Goal: Task Accomplishment & Management: Use online tool/utility

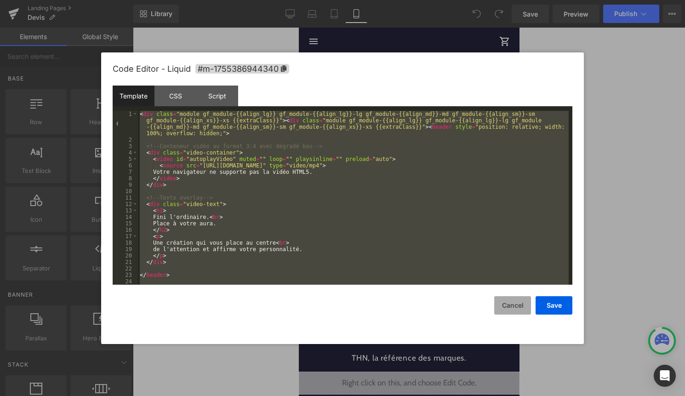
click at [504, 298] on button "Cancel" at bounding box center [512, 305] width 37 height 18
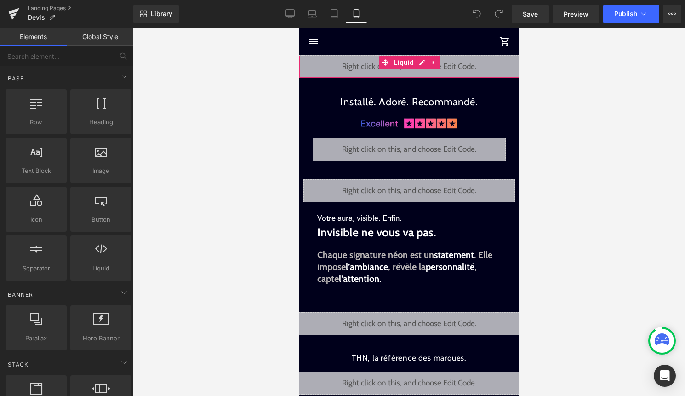
click at [422, 64] on div "Liquid" at bounding box center [408, 66] width 221 height 23
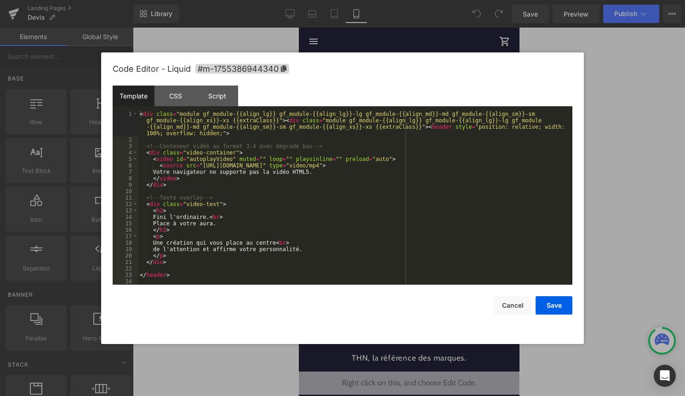
click at [349, 192] on div "< div class = "module gf_module-{{align_lg}} gf_module-{{align_lg}}-lg gf_modul…" at bounding box center [353, 214] width 431 height 206
click at [516, 305] on button "Cancel" at bounding box center [512, 305] width 37 height 18
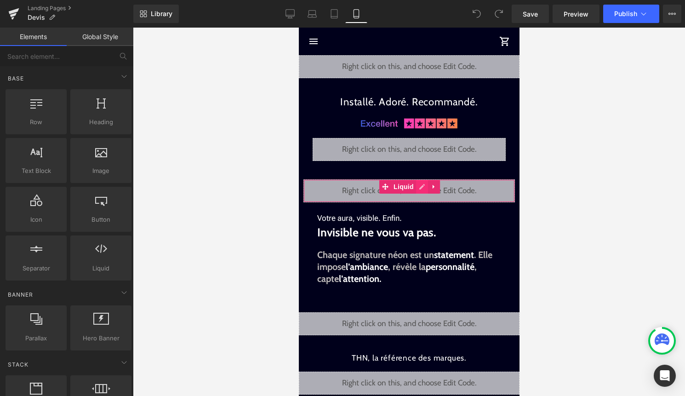
click at [420, 187] on div "Liquid" at bounding box center [408, 190] width 211 height 23
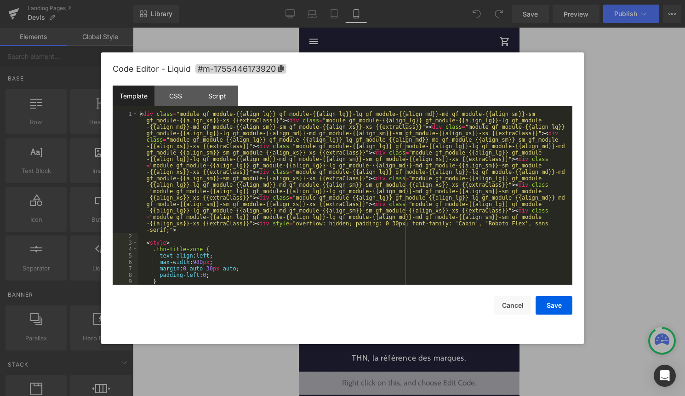
click at [371, 194] on div "< div class = "module gf_module-{{align_lg}} gf_module-{{align_lg}}-lg gf_modul…" at bounding box center [353, 262] width 431 height 302
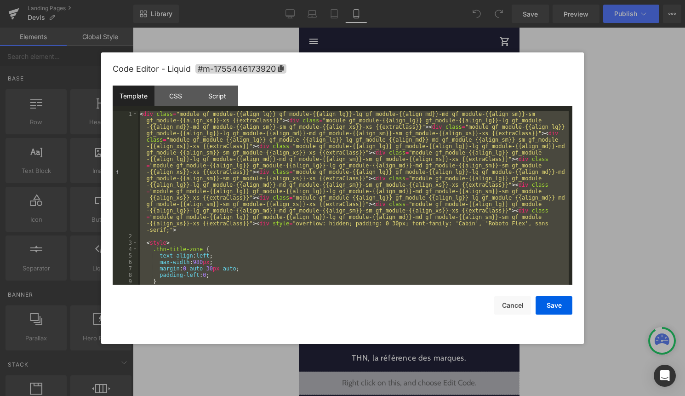
click at [301, 172] on div "< div class = "module gf_module-{{align_lg}} gf_module-{{align_lg}}-lg gf_modul…" at bounding box center [353, 262] width 431 height 302
click at [681, 178] on div at bounding box center [342, 198] width 685 height 396
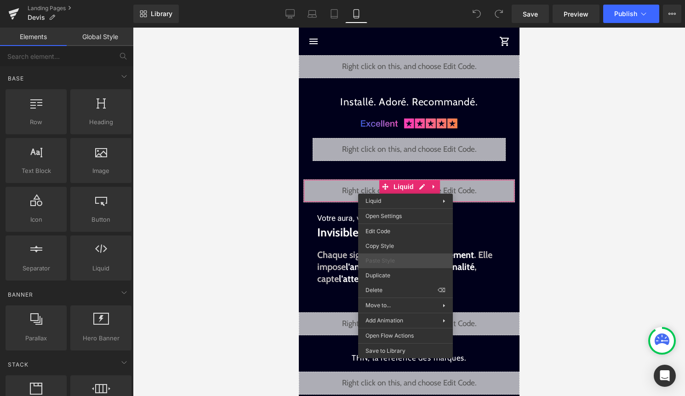
click at [388, 267] on div "Paste Style" at bounding box center [405, 260] width 95 height 15
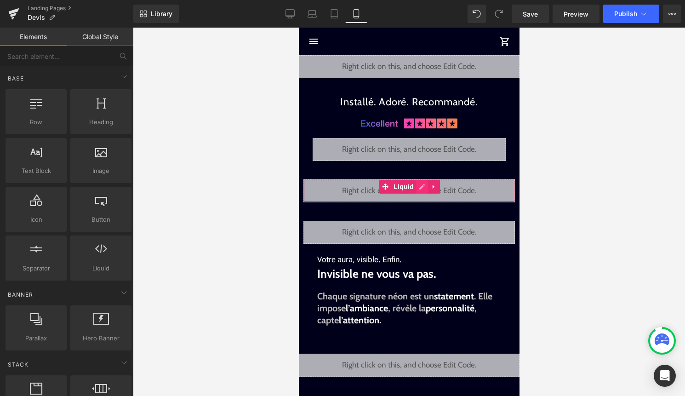
click at [426, 186] on div "Liquid" at bounding box center [408, 190] width 211 height 23
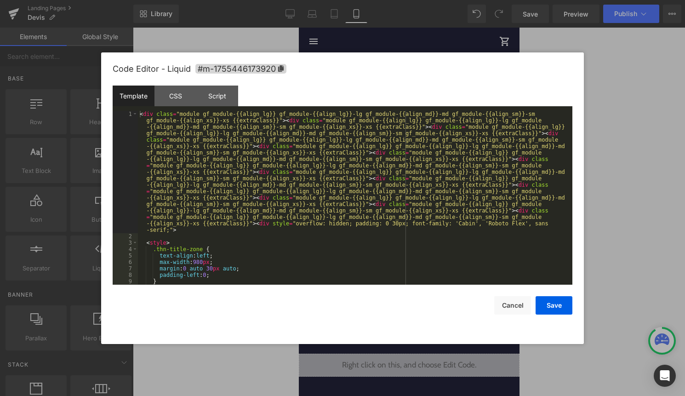
click at [391, 214] on div "< div class = "module gf_module-{{align_lg}} gf_module-{{align_lg}}-lg gf_modul…" at bounding box center [353, 262] width 431 height 302
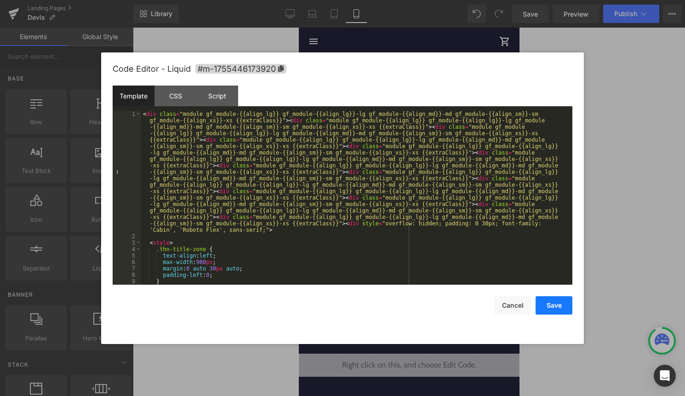
click at [548, 310] on button "Save" at bounding box center [553, 305] width 37 height 18
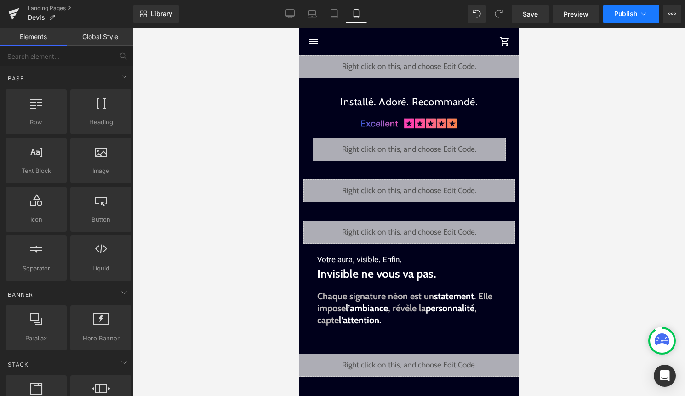
click at [635, 11] on span "Publish" at bounding box center [625, 13] width 23 height 7
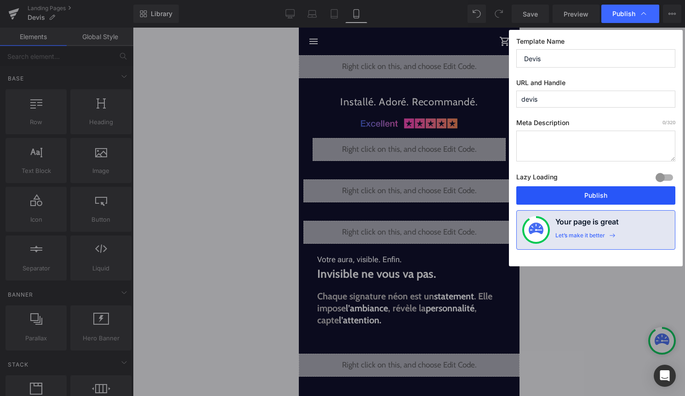
click at [569, 195] on button "Publish" at bounding box center [595, 195] width 159 height 18
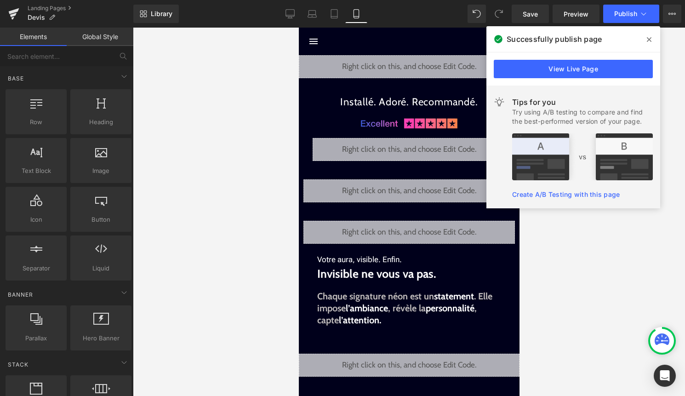
click at [648, 41] on icon at bounding box center [649, 39] width 5 height 7
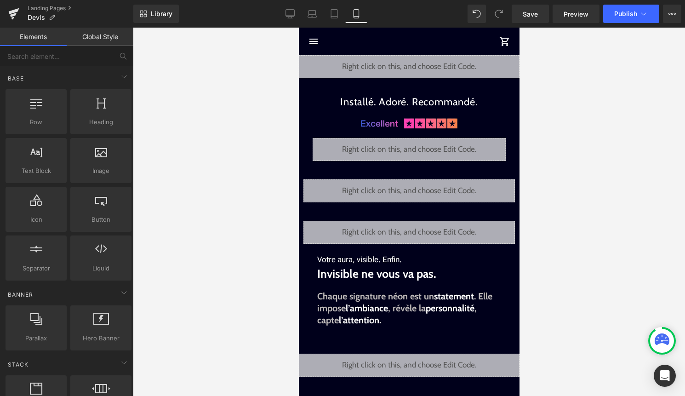
click at [422, 188] on div "Liquid" at bounding box center [408, 190] width 211 height 23
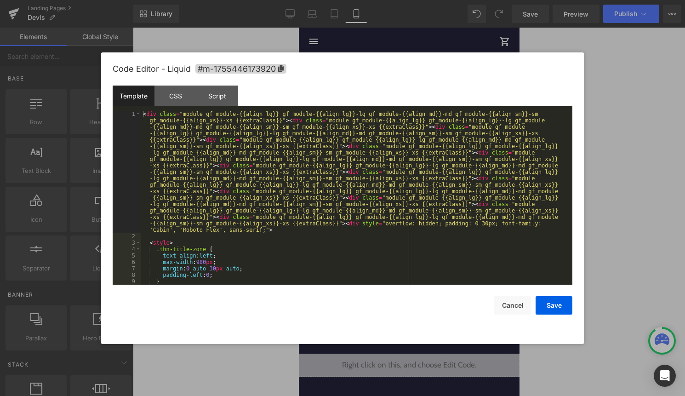
click at [384, 218] on div "< div class = "module gf_module-{{align_lg}} gf_module-{{align_lg}}-lg gf_modul…" at bounding box center [354, 262] width 427 height 302
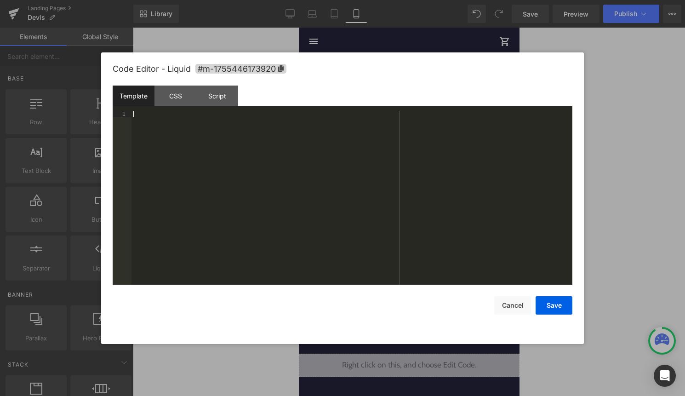
scroll to position [1461, 0]
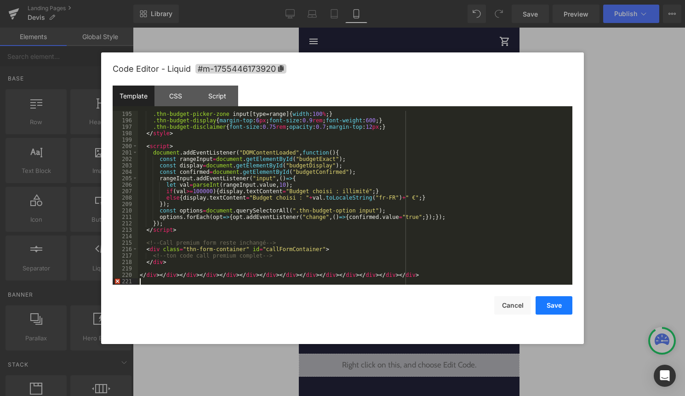
click at [560, 307] on button "Save" at bounding box center [553, 305] width 37 height 18
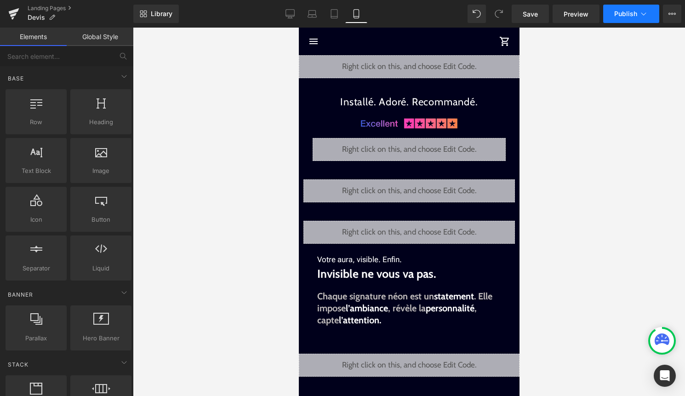
click at [628, 14] on span "Publish" at bounding box center [625, 13] width 23 height 7
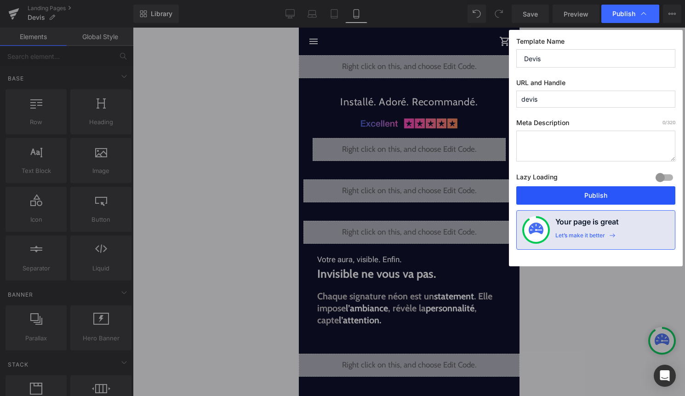
click at [573, 188] on button "Publish" at bounding box center [595, 195] width 159 height 18
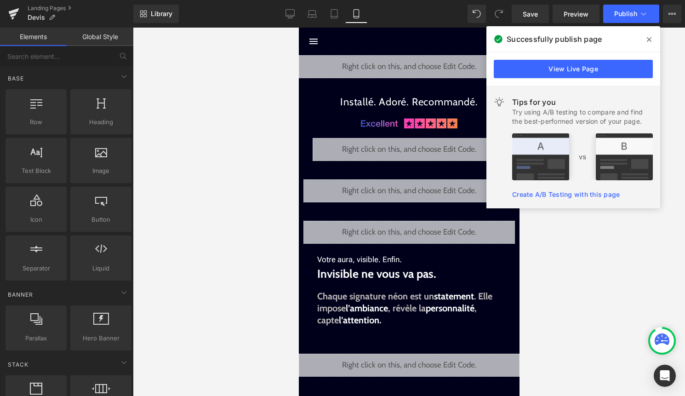
click at [646, 36] on span at bounding box center [649, 39] width 15 height 15
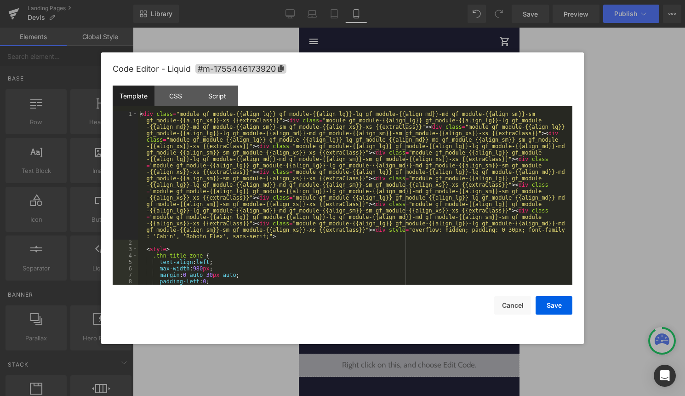
click at [419, 188] on div "Liquid" at bounding box center [408, 190] width 211 height 23
click at [517, 305] on button "Cancel" at bounding box center [512, 305] width 37 height 18
click at [421, 192] on div "Liquid" at bounding box center [408, 190] width 211 height 23
click at [403, 226] on div "< div class = "module gf_module-{{align_lg}} gf_module-{{align_lg}}-lg gf_modul…" at bounding box center [353, 265] width 431 height 309
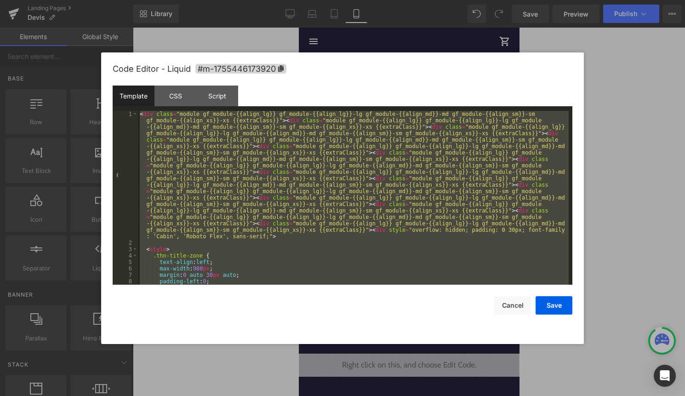
scroll to position [579, 0]
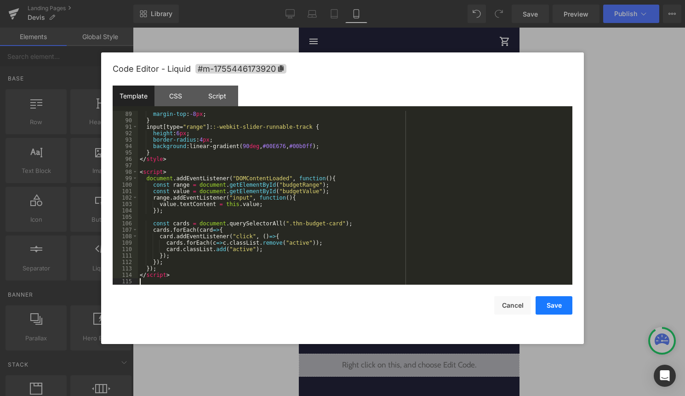
click at [540, 310] on button "Save" at bounding box center [553, 305] width 37 height 18
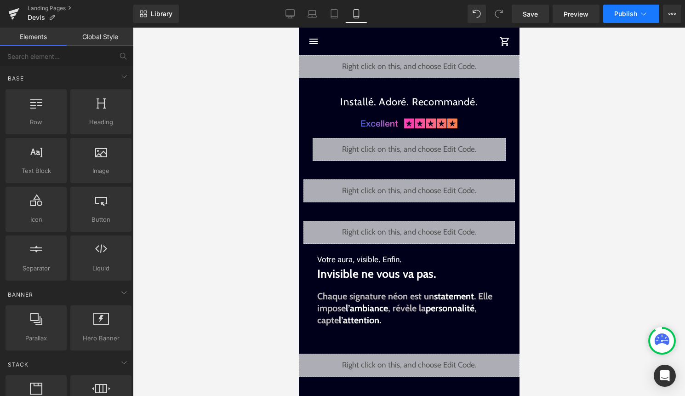
click at [638, 6] on button "Publish" at bounding box center [631, 14] width 56 height 18
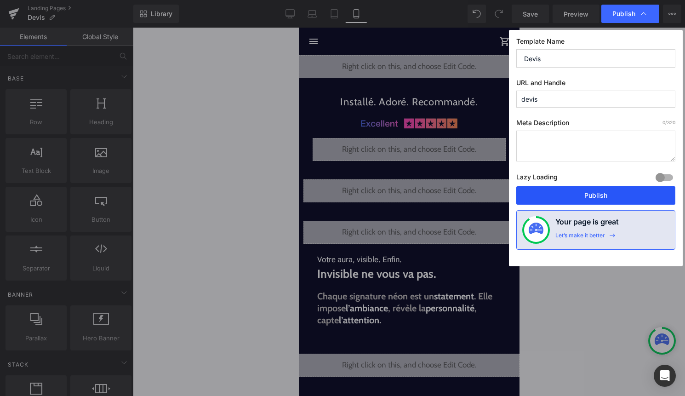
click at [581, 198] on button "Publish" at bounding box center [595, 195] width 159 height 18
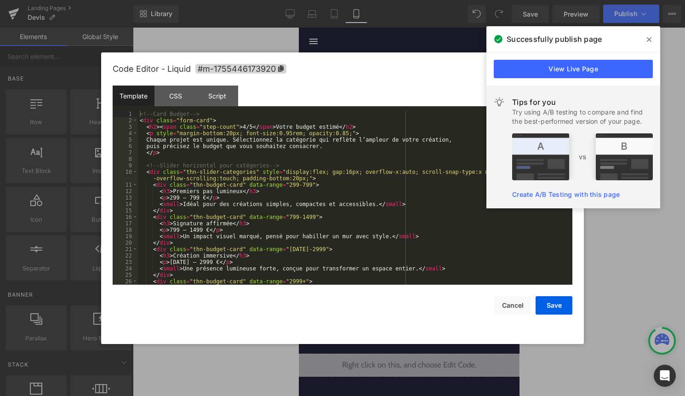
drag, startPoint x: 421, startPoint y: 187, endPoint x: 718, endPoint y: 215, distance: 298.7
click at [421, 187] on div "Liquid" at bounding box center [408, 190] width 211 height 23
click at [382, 232] on div "<!-- Card Budget --> < div class = "form-card" > < h2 > < span class = "step-co…" at bounding box center [353, 204] width 431 height 187
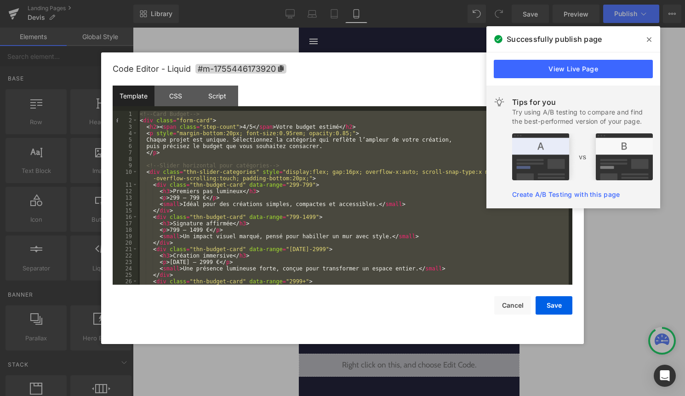
scroll to position [637, 0]
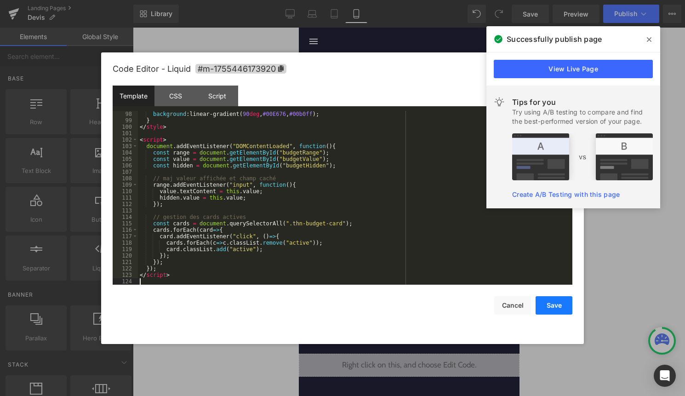
click at [555, 304] on button "Save" at bounding box center [553, 305] width 37 height 18
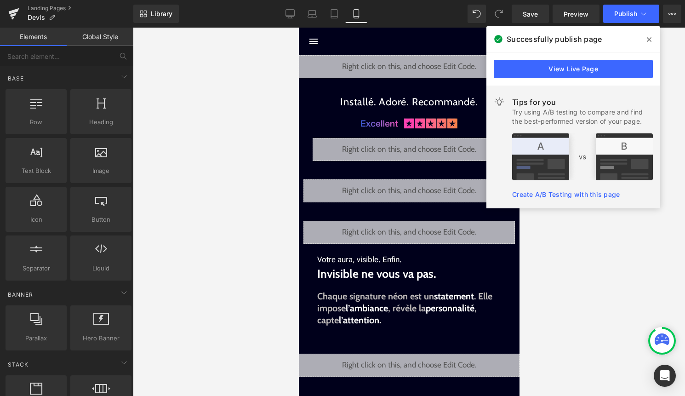
click at [648, 40] on icon at bounding box center [649, 39] width 5 height 5
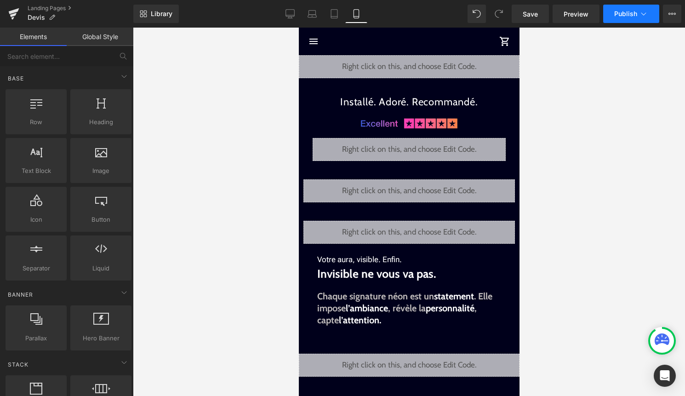
click at [648, 17] on icon at bounding box center [643, 13] width 9 height 9
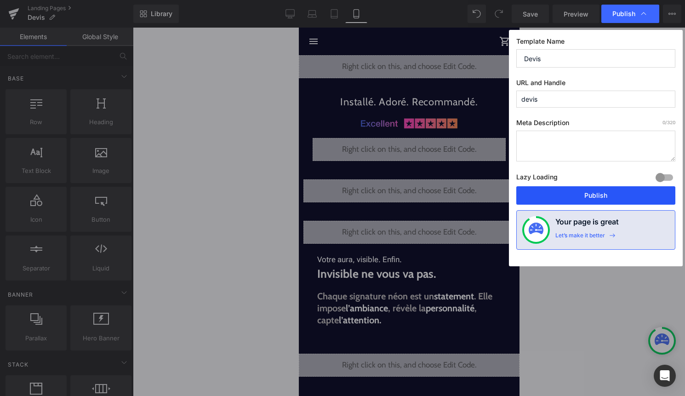
click at [613, 192] on button "Publish" at bounding box center [595, 195] width 159 height 18
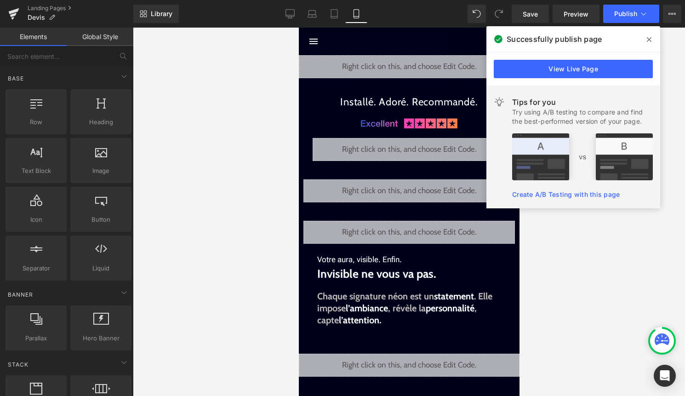
click at [648, 42] on icon at bounding box center [649, 39] width 5 height 7
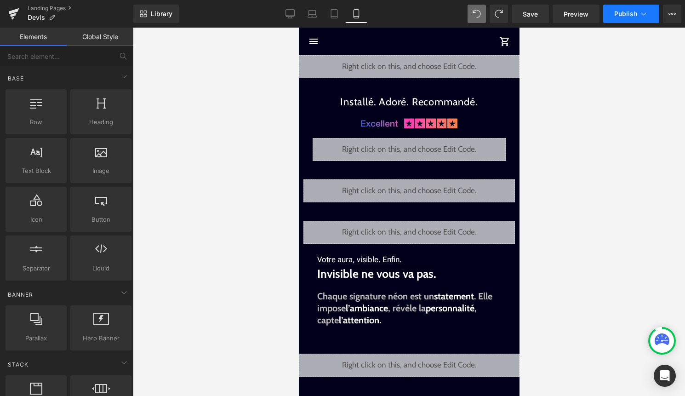
click at [642, 16] on icon at bounding box center [643, 13] width 9 height 9
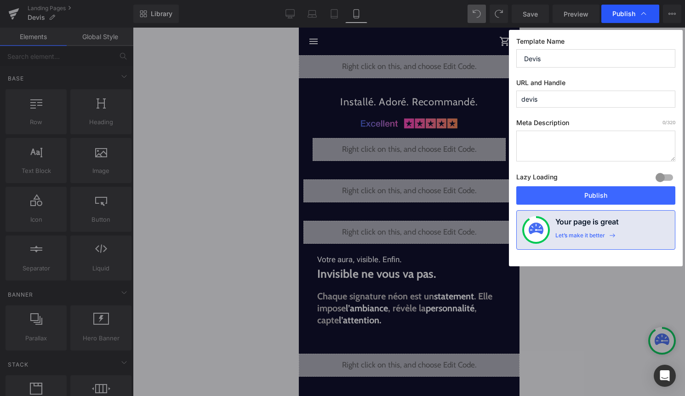
click at [642, 10] on icon at bounding box center [643, 13] width 9 height 9
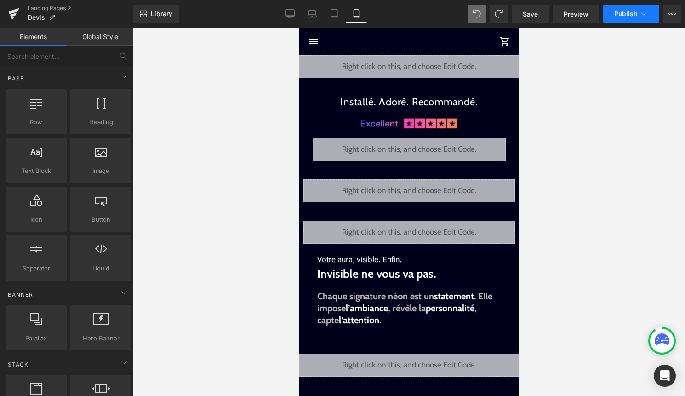
click at [640, 17] on icon at bounding box center [643, 13] width 9 height 9
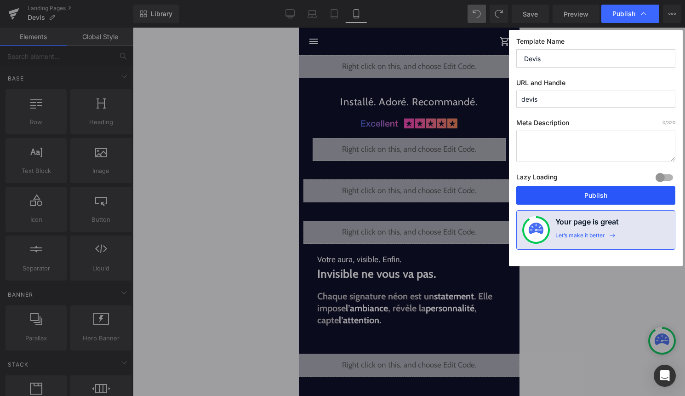
click at [607, 195] on button "Publish" at bounding box center [595, 195] width 159 height 18
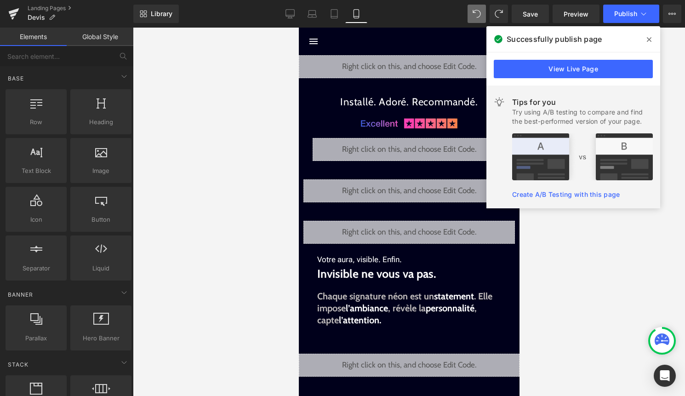
click at [648, 40] on icon at bounding box center [649, 39] width 5 height 5
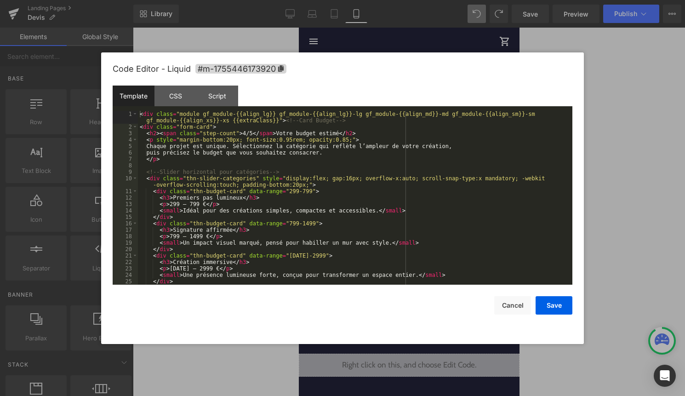
click at [422, 188] on div "Liquid" at bounding box center [408, 190] width 211 height 23
click at [381, 211] on div "< div class = "module gf_module-{{align_lg}} gf_module-{{align_lg}}-lg gf_modul…" at bounding box center [353, 207] width 431 height 193
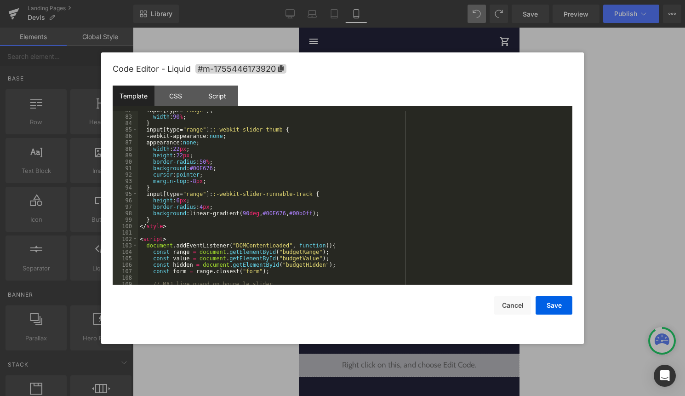
scroll to position [0, 0]
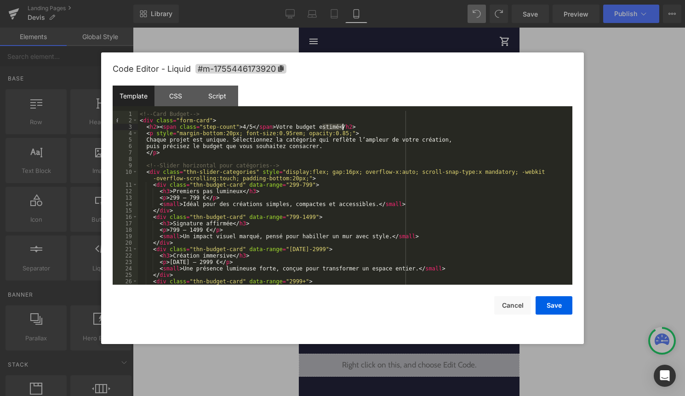
drag, startPoint x: 322, startPoint y: 126, endPoint x: 343, endPoint y: 128, distance: 21.7
click at [343, 127] on div "<!-- Card Budget --> < div class = "form-card" > < h2 > < span class = "step-co…" at bounding box center [353, 204] width 431 height 187
click at [564, 298] on button "Save" at bounding box center [553, 305] width 37 height 18
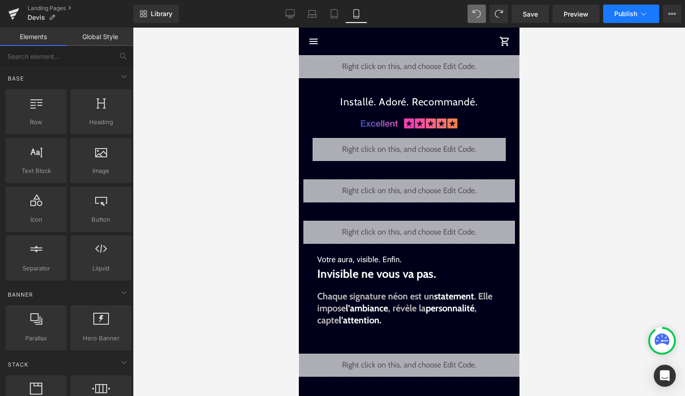
click at [626, 23] on button "Publish" at bounding box center [631, 14] width 56 height 18
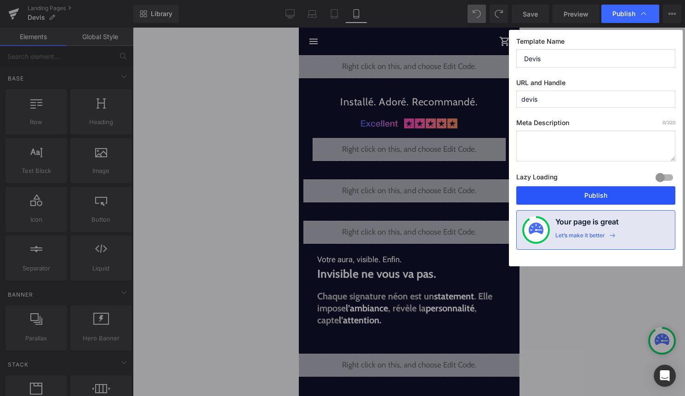
click at [586, 193] on button "Publish" at bounding box center [595, 195] width 159 height 18
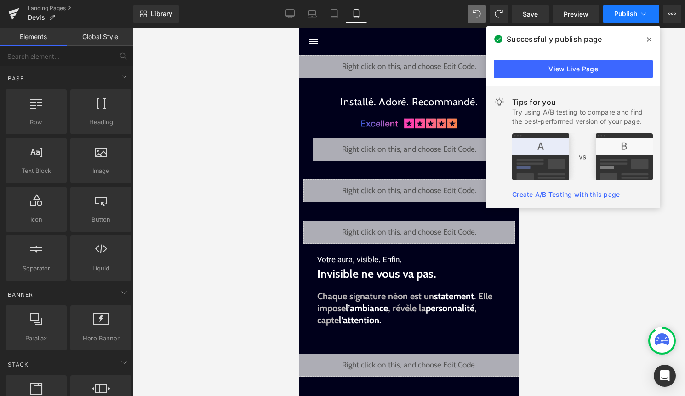
click at [626, 13] on span "Publish" at bounding box center [625, 13] width 23 height 7
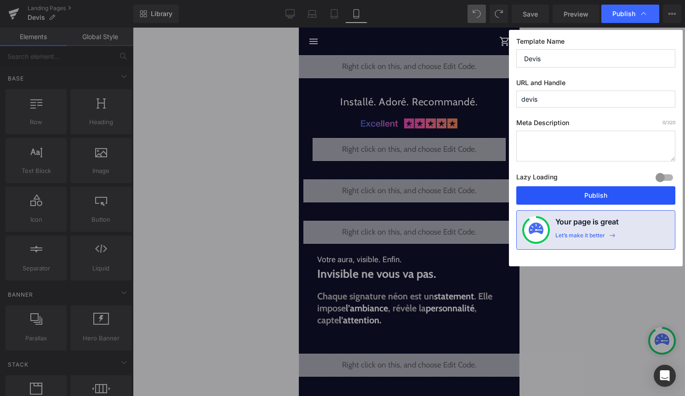
click at [568, 193] on button "Publish" at bounding box center [595, 195] width 159 height 18
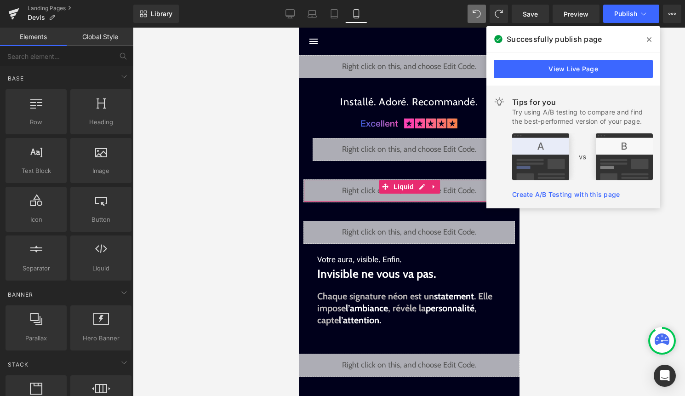
click at [421, 188] on div "Liquid" at bounding box center [408, 190] width 211 height 23
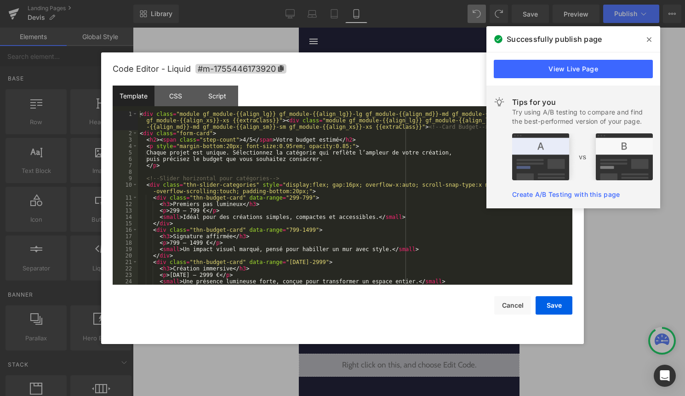
click at [382, 174] on div "< div class = "module gf_module-{{align_lg}} gf_module-{{align_lg}}-lg gf_modul…" at bounding box center [353, 210] width 431 height 199
drag, startPoint x: 323, startPoint y: 140, endPoint x: 341, endPoint y: 138, distance: 18.0
click at [341, 138] on div "< div class = "module gf_module-{{align_lg}} gf_module-{{align_lg}}-lg gf_modul…" at bounding box center [353, 210] width 431 height 199
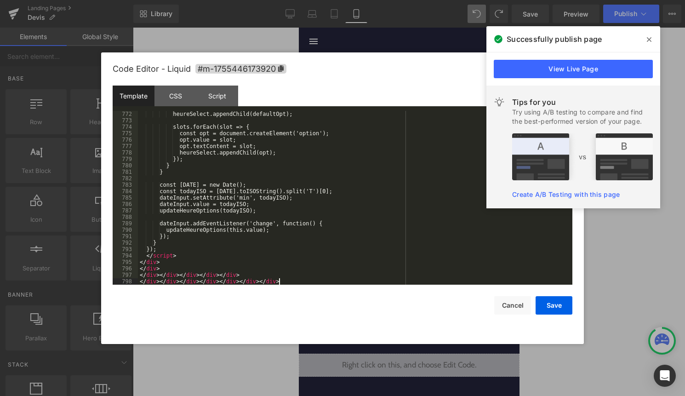
scroll to position [5212, 0]
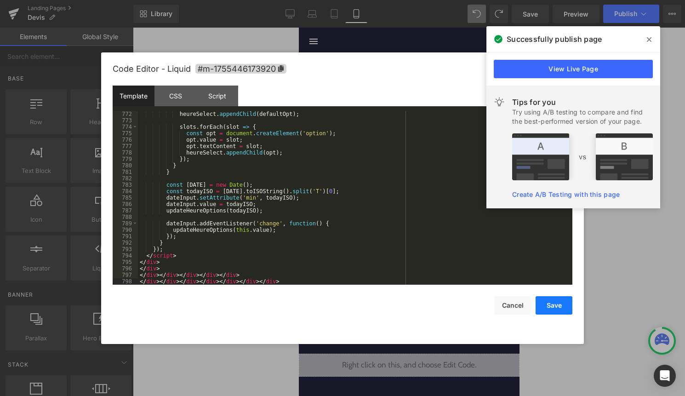
click at [551, 300] on button "Save" at bounding box center [553, 305] width 37 height 18
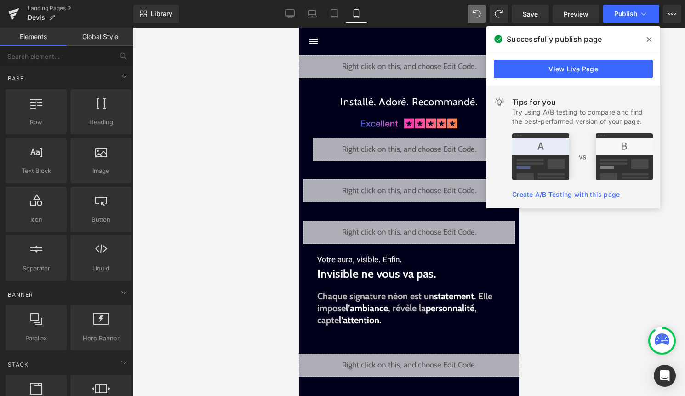
click at [647, 35] on span at bounding box center [649, 39] width 15 height 15
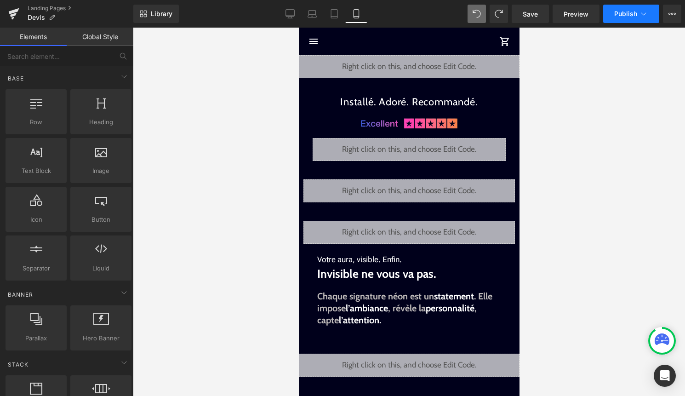
click at [642, 20] on button "Publish" at bounding box center [631, 14] width 56 height 18
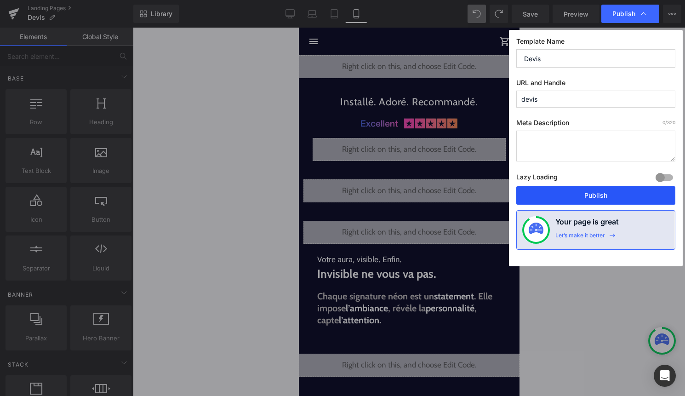
click at [587, 195] on button "Publish" at bounding box center [595, 195] width 159 height 18
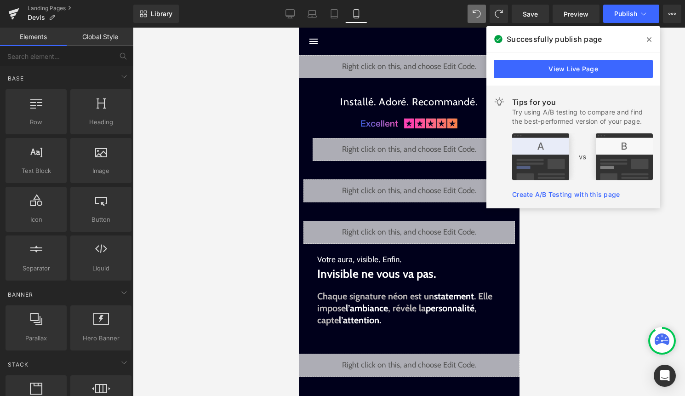
click at [413, 196] on div "Liquid" at bounding box center [408, 190] width 211 height 23
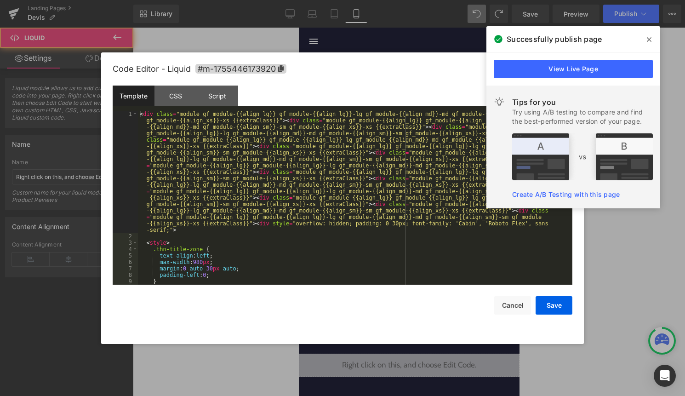
click at [422, 186] on div "Liquid" at bounding box center [408, 190] width 211 height 23
click at [393, 208] on div "< div class = "module gf_module-{{align_lg}} gf_module-{{align_lg}}-lg gf_modul…" at bounding box center [353, 262] width 431 height 302
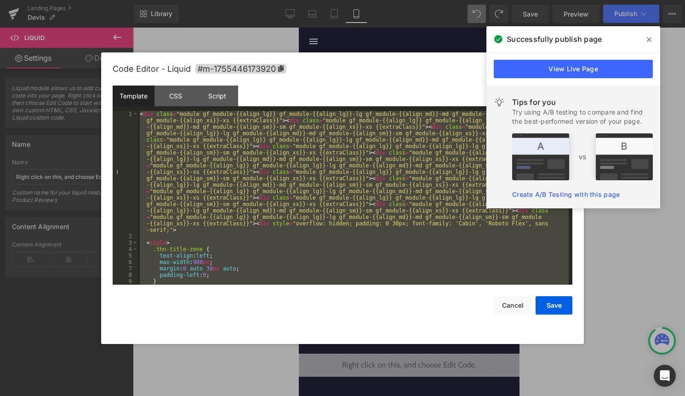
scroll to position [5205, 0]
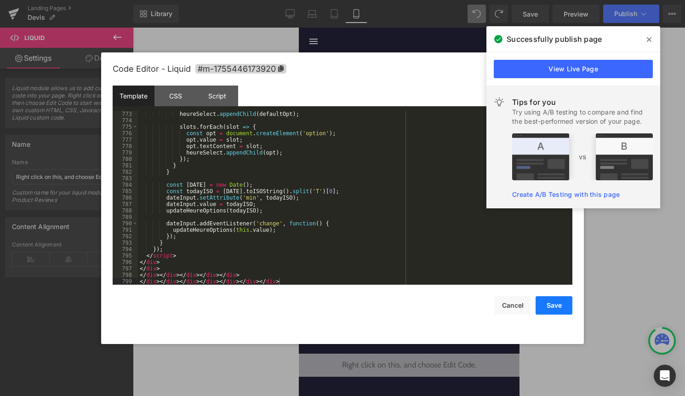
click at [546, 301] on button "Save" at bounding box center [553, 305] width 37 height 18
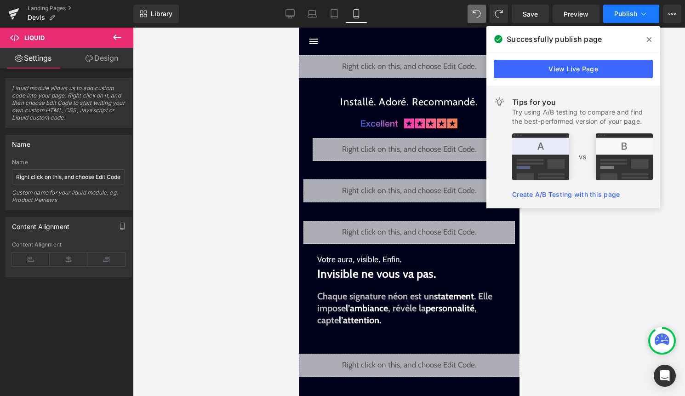
click at [635, 12] on span "Publish" at bounding box center [625, 13] width 23 height 7
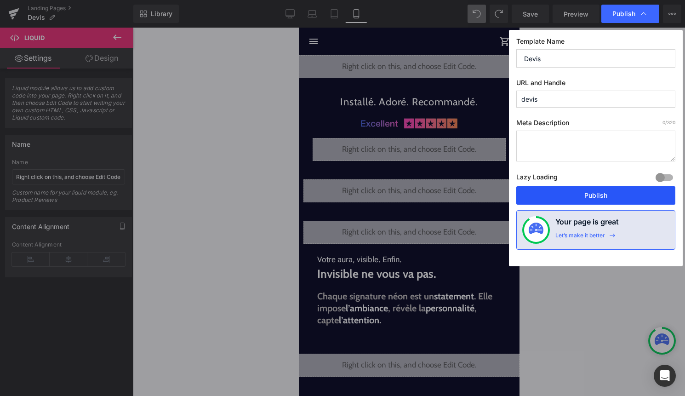
click at [612, 196] on button "Publish" at bounding box center [595, 195] width 159 height 18
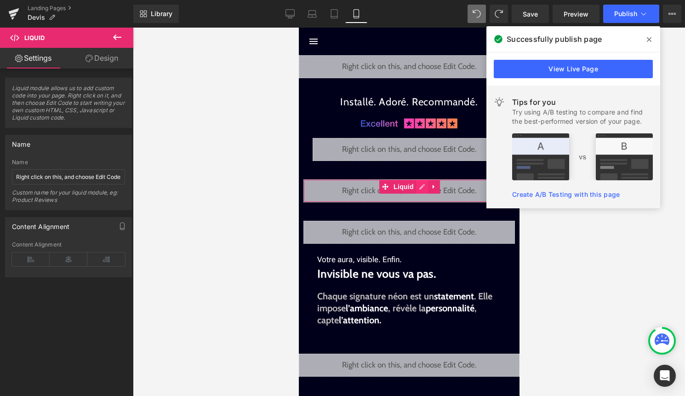
click at [419, 191] on div "Liquid" at bounding box center [408, 190] width 211 height 23
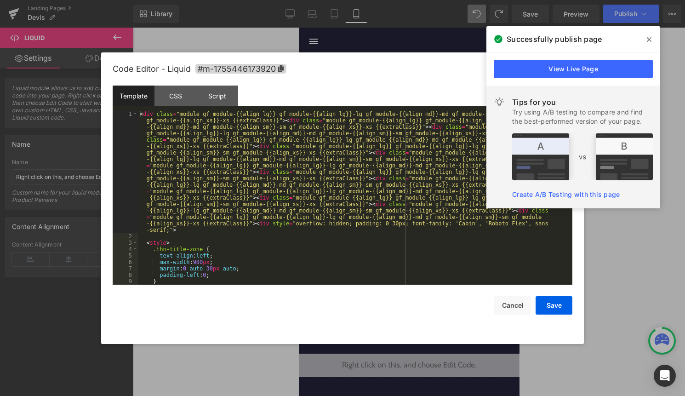
click at [407, 201] on div "< div class = "module gf_module-{{align_lg}} gf_module-{{align_lg}}-lg gf_modul…" at bounding box center [353, 262] width 431 height 302
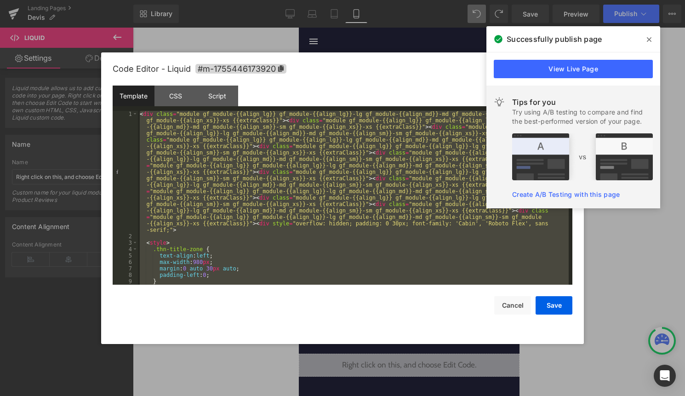
paste textarea
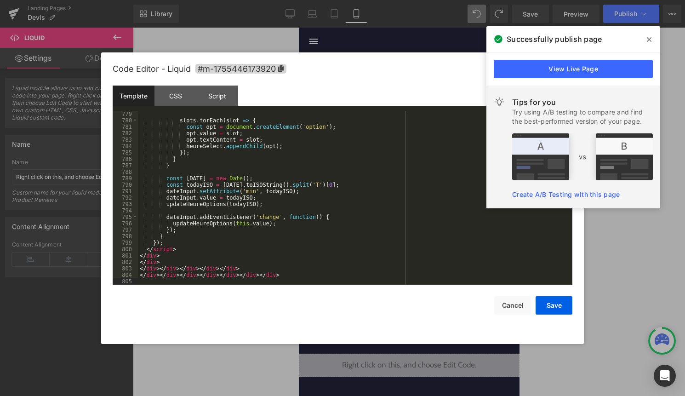
scroll to position [5231, 0]
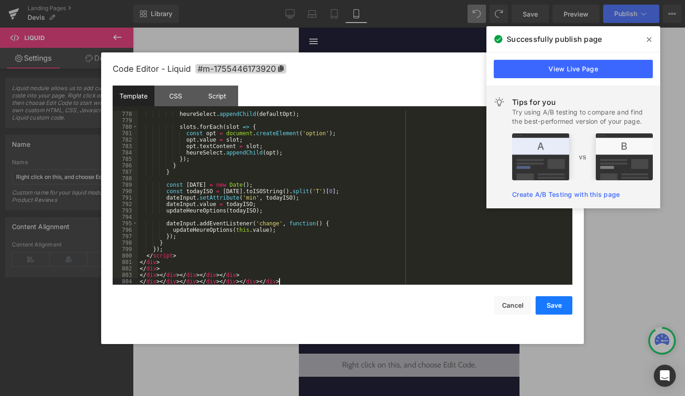
click at [558, 306] on button "Save" at bounding box center [553, 305] width 37 height 18
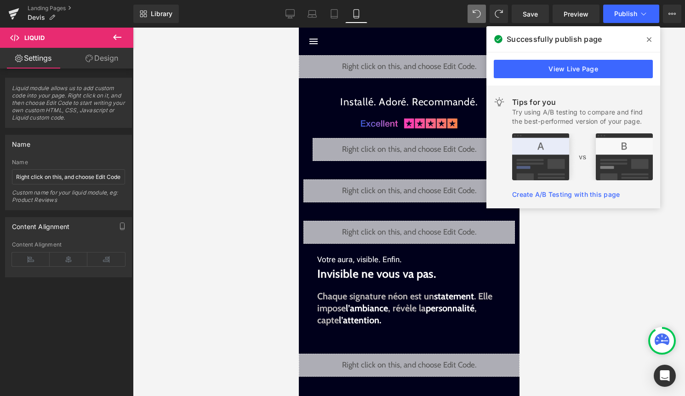
click at [659, 4] on div "Library Mobile Desktop Laptop Tablet Mobile Save Preview Publish Scheduled View…" at bounding box center [408, 14] width 551 height 28
click at [641, 13] on icon at bounding box center [643, 13] width 5 height 3
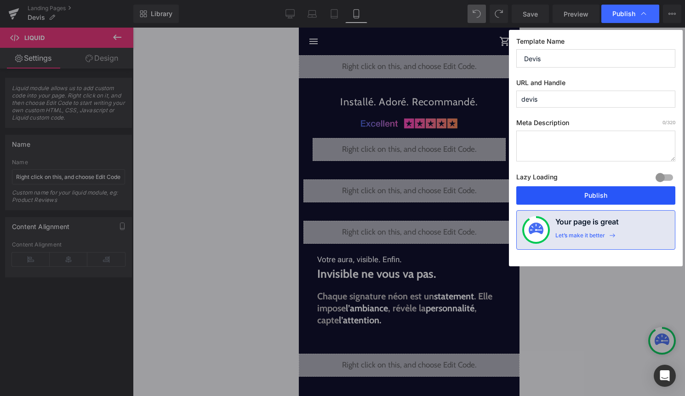
click at [583, 188] on button "Publish" at bounding box center [595, 195] width 159 height 18
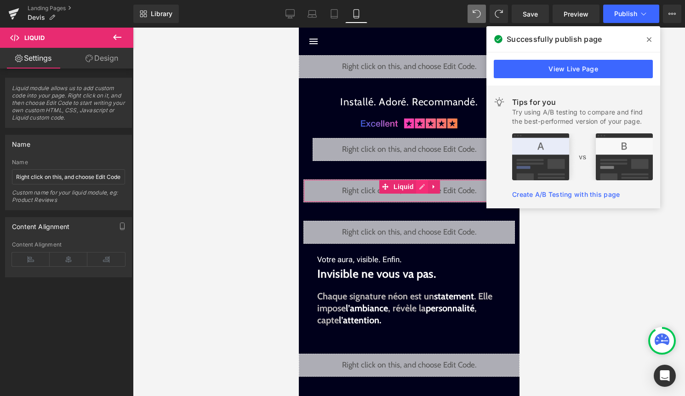
click at [422, 183] on div "Liquid" at bounding box center [408, 190] width 211 height 23
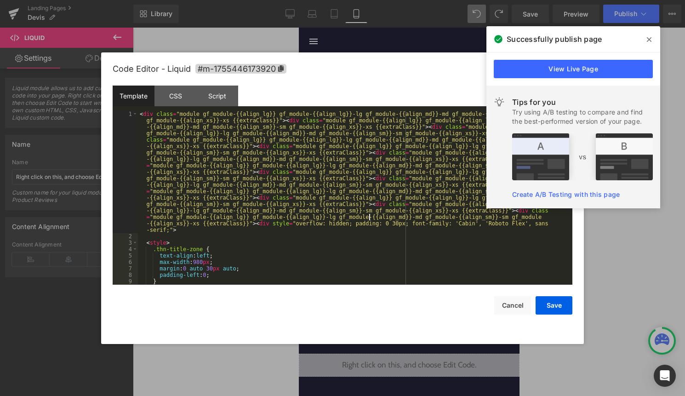
click at [367, 216] on div "< div class = "module gf_module-{{align_lg}} gf_module-{{align_lg}}-lg gf_modul…" at bounding box center [353, 262] width 431 height 302
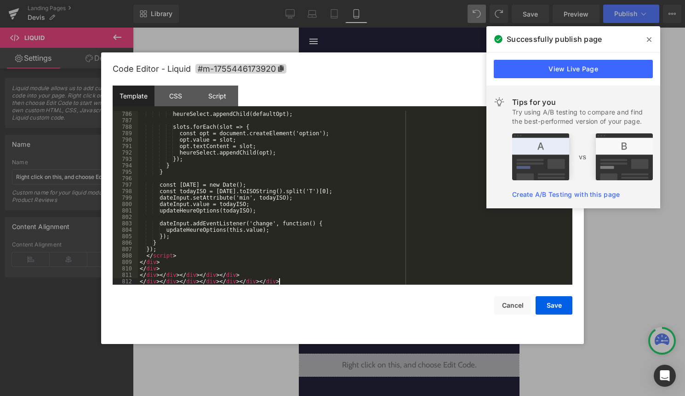
scroll to position [5289, 0]
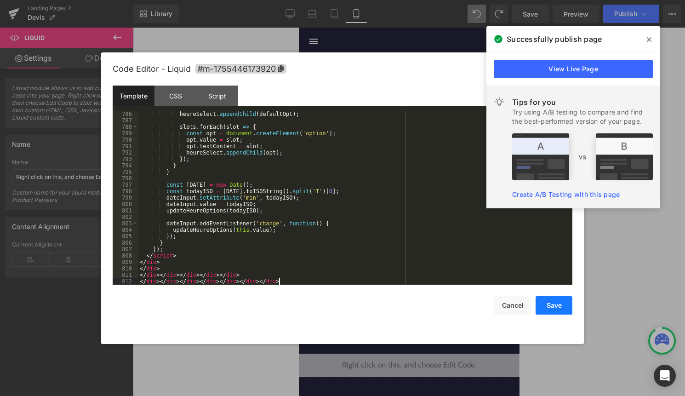
click at [551, 305] on button "Save" at bounding box center [553, 305] width 37 height 18
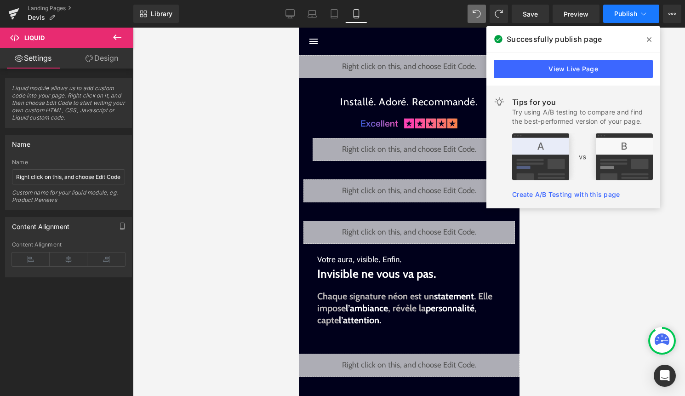
click at [630, 22] on button "Publish" at bounding box center [631, 14] width 56 height 18
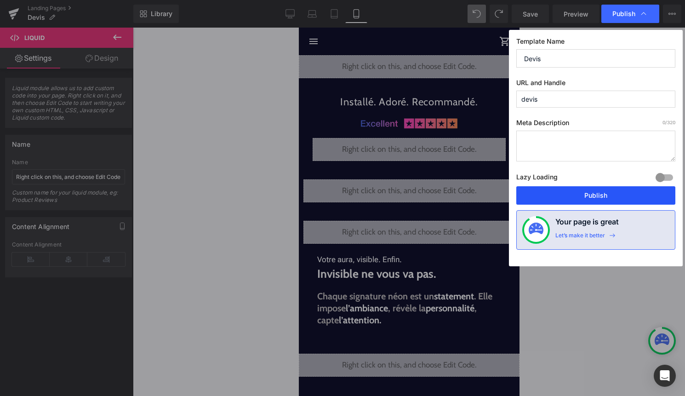
click at [592, 190] on button "Publish" at bounding box center [595, 195] width 159 height 18
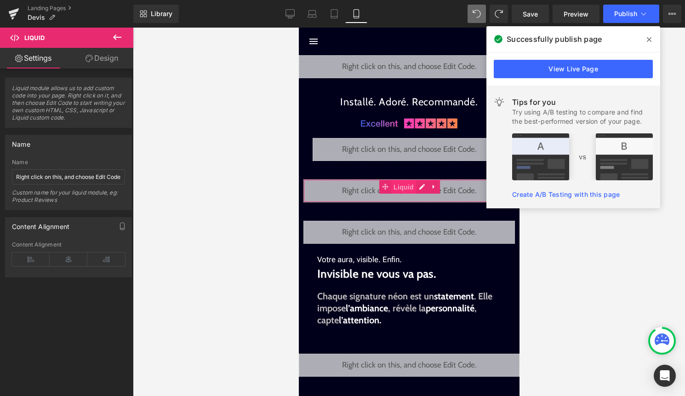
click at [413, 188] on span "Liquid" at bounding box center [403, 187] width 25 height 14
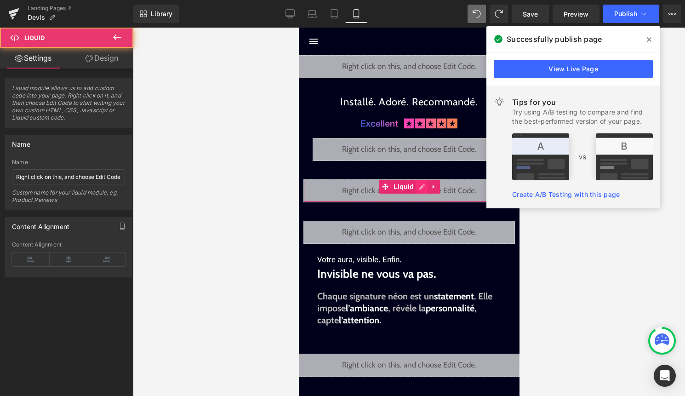
click at [420, 187] on div "Liquid" at bounding box center [408, 190] width 211 height 23
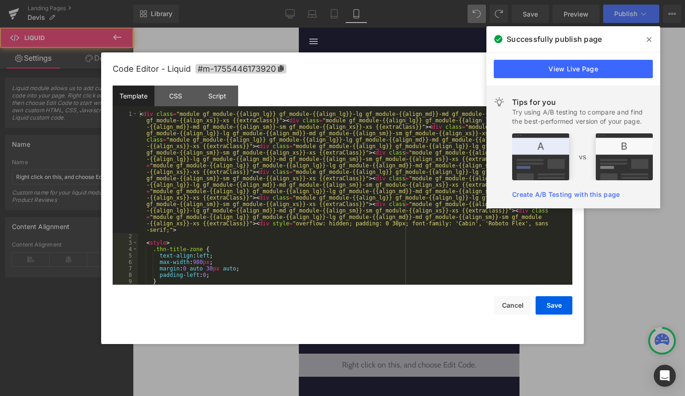
click at [378, 226] on div "< div class = "module gf_module-{{align_lg}} gf_module-{{align_lg}}-lg gf_modul…" at bounding box center [353, 262] width 431 height 302
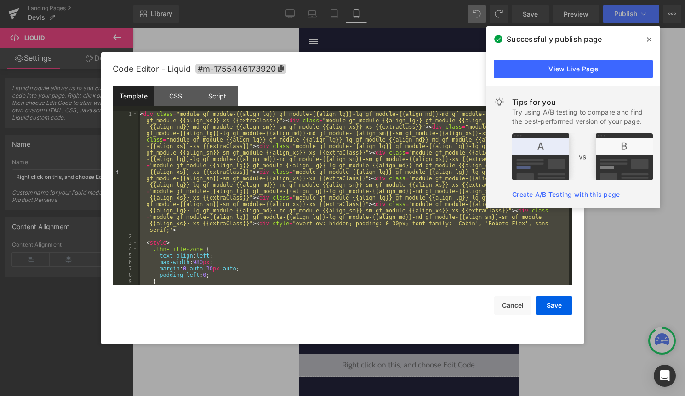
paste textarea
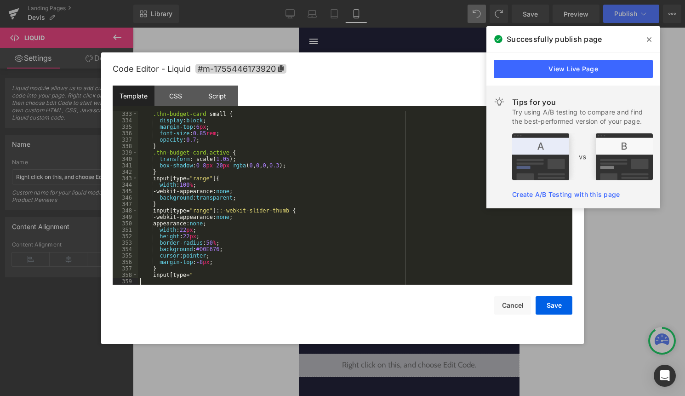
scroll to position [2207, 0]
click at [538, 300] on button "Save" at bounding box center [553, 305] width 37 height 18
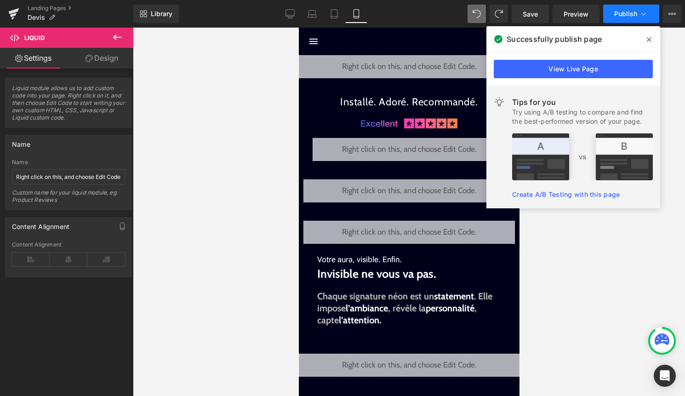
click at [628, 15] on span "Publish" at bounding box center [625, 13] width 23 height 7
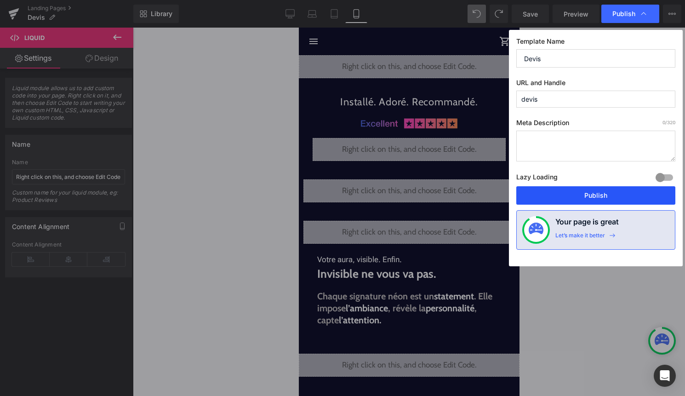
click at [603, 195] on button "Publish" at bounding box center [595, 195] width 159 height 18
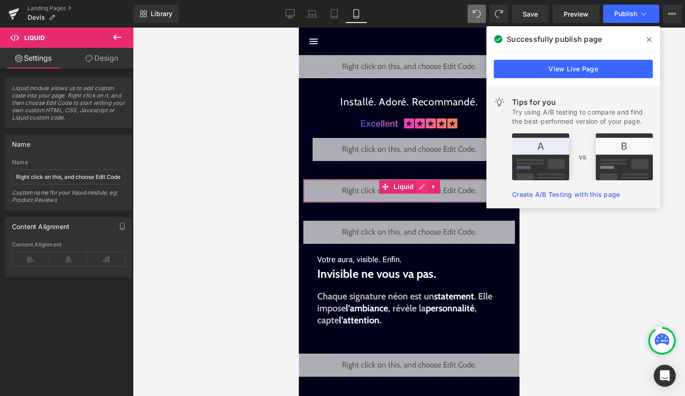
click at [422, 186] on div "Liquid" at bounding box center [408, 190] width 211 height 23
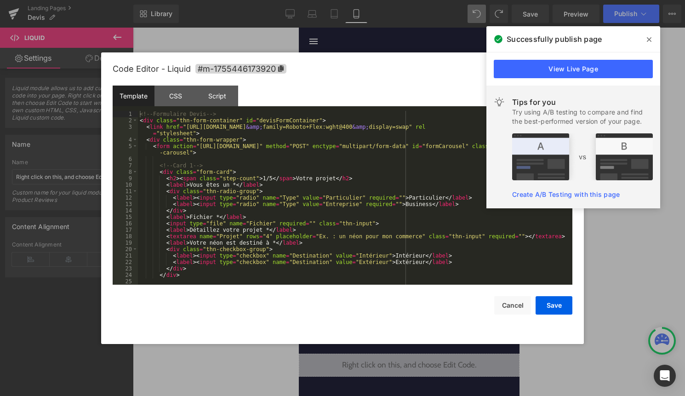
click at [404, 222] on div "<!-- Formulaire Devis --> < div class = "thn-form-container" id = "devisFormCon…" at bounding box center [353, 204] width 431 height 187
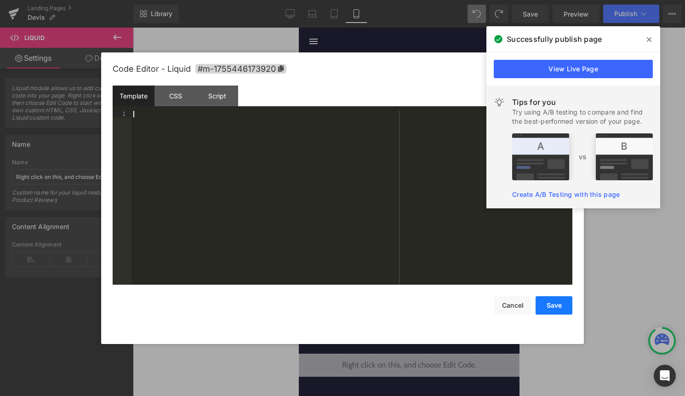
click at [566, 313] on button "Save" at bounding box center [553, 305] width 37 height 18
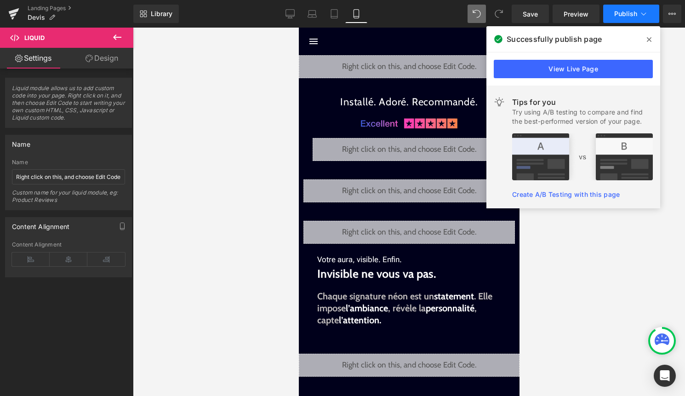
click at [627, 19] on button "Publish" at bounding box center [631, 14] width 56 height 18
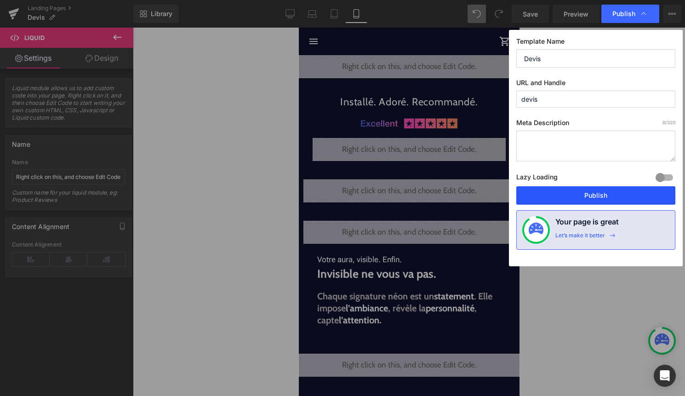
click at [585, 194] on button "Publish" at bounding box center [595, 195] width 159 height 18
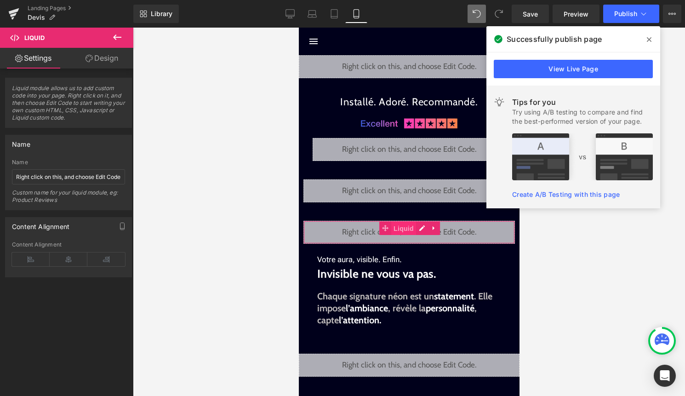
click at [406, 233] on span "Liquid" at bounding box center [403, 229] width 25 height 14
click at [105, 52] on link "Design" at bounding box center [101, 58] width 67 height 21
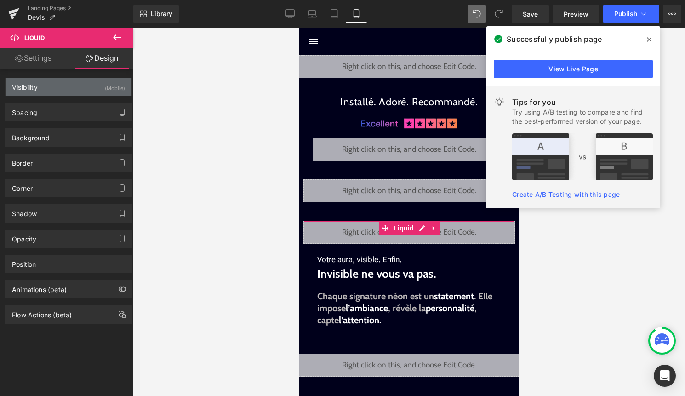
click at [99, 91] on div "Visibility (Mobile)" at bounding box center [69, 86] width 126 height 17
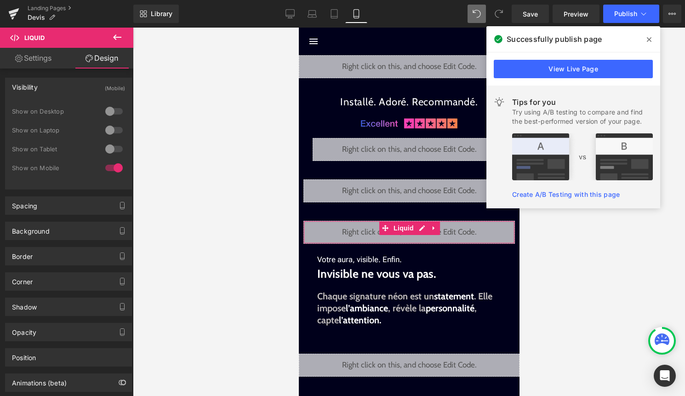
click at [116, 149] on div at bounding box center [114, 149] width 22 height 15
click at [115, 163] on div at bounding box center [114, 167] width 22 height 15
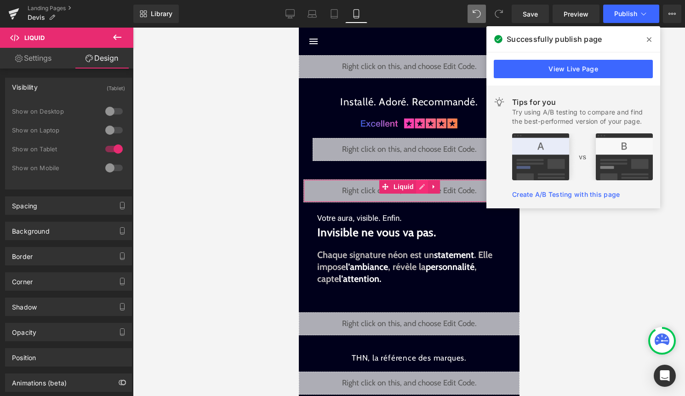
click at [421, 188] on div "Liquid" at bounding box center [408, 190] width 211 height 23
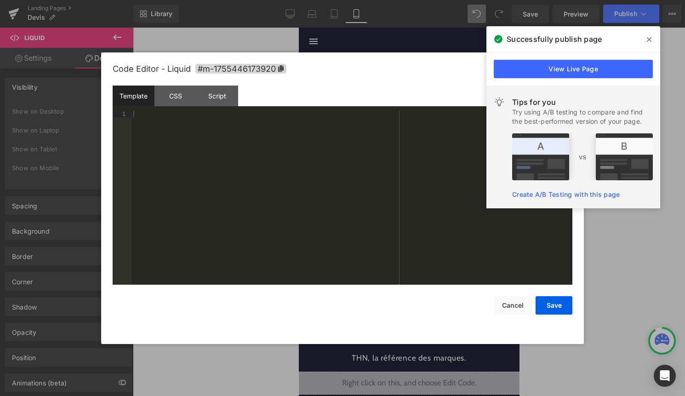
click at [376, 212] on div at bounding box center [351, 204] width 441 height 187
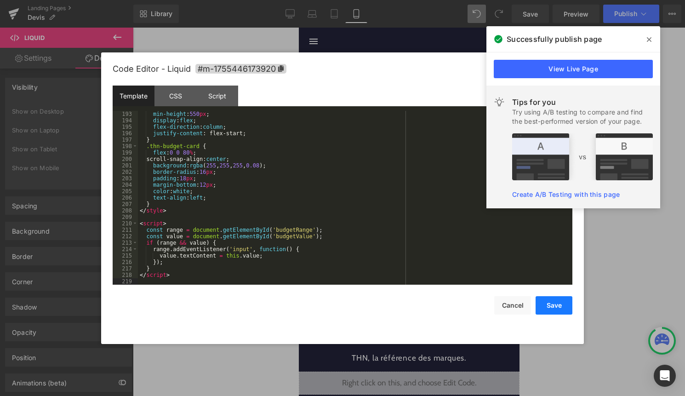
click at [548, 303] on button "Save" at bounding box center [553, 305] width 37 height 18
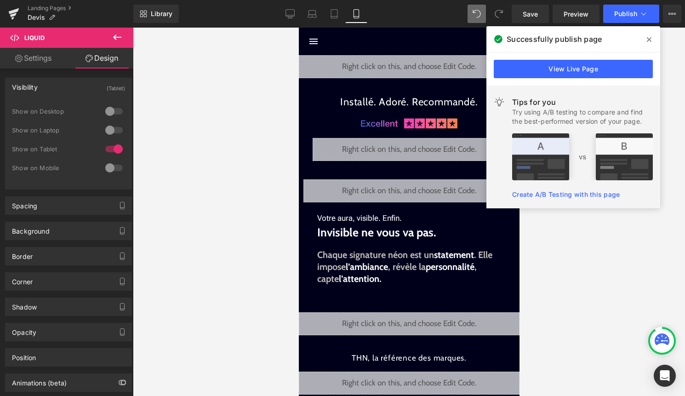
click at [620, 26] on div "Library Mobile Desktop Laptop Tablet Mobile Save Preview Publish Scheduled View…" at bounding box center [408, 14] width 551 height 28
click at [625, 23] on button "Publish" at bounding box center [631, 14] width 56 height 18
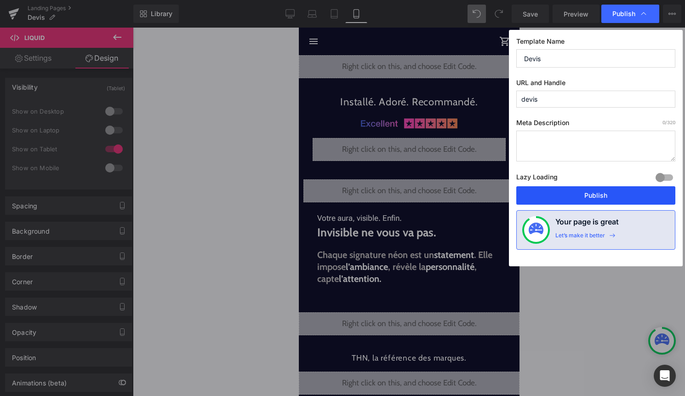
click at [575, 193] on button "Publish" at bounding box center [595, 195] width 159 height 18
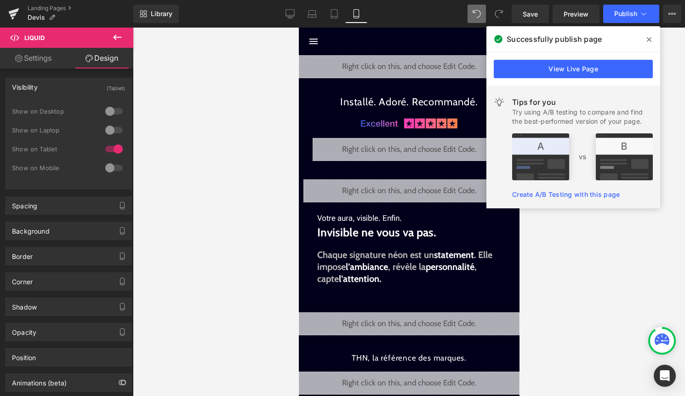
click at [649, 39] on icon at bounding box center [649, 39] width 5 height 5
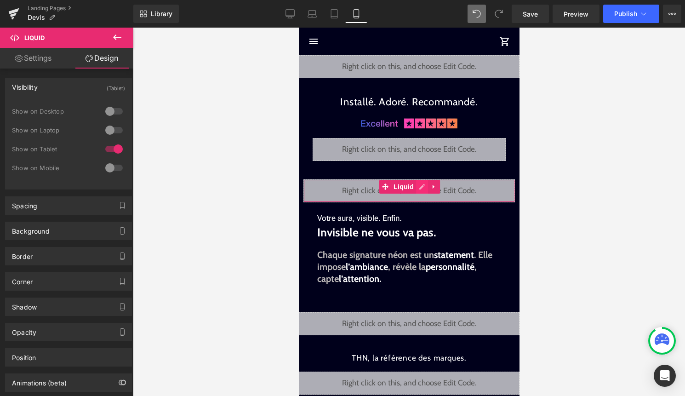
click at [424, 186] on div "Liquid" at bounding box center [408, 190] width 211 height 23
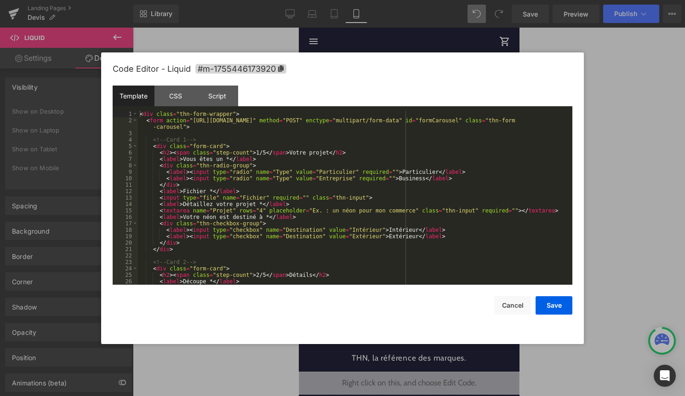
click at [397, 211] on div "< div class = "thn-form-wrapper" > < form action = "[URL][DOMAIN_NAME]" method …" at bounding box center [353, 204] width 431 height 187
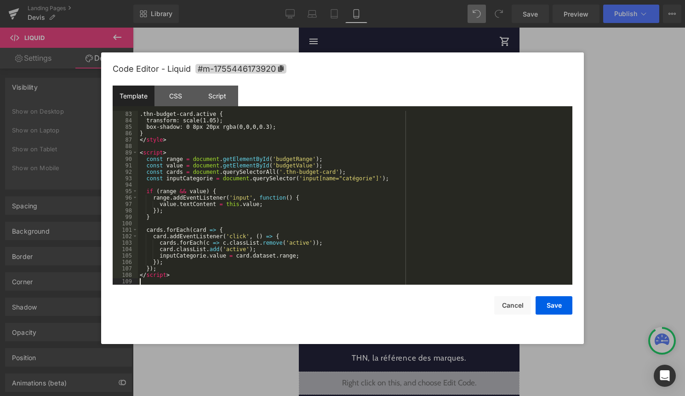
scroll to position [534, 0]
click at [561, 301] on button "Save" at bounding box center [553, 305] width 37 height 18
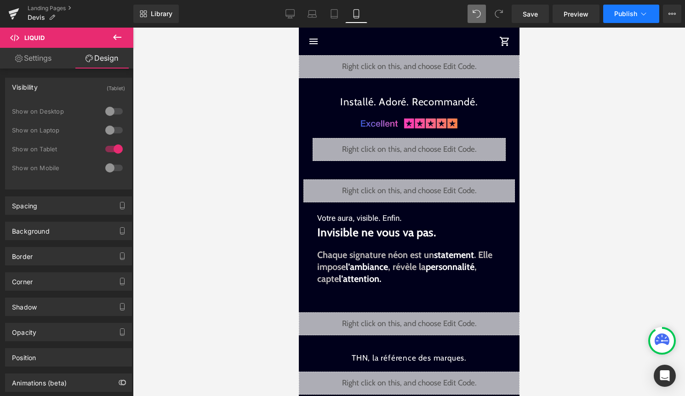
click at [642, 14] on icon at bounding box center [643, 13] width 5 height 3
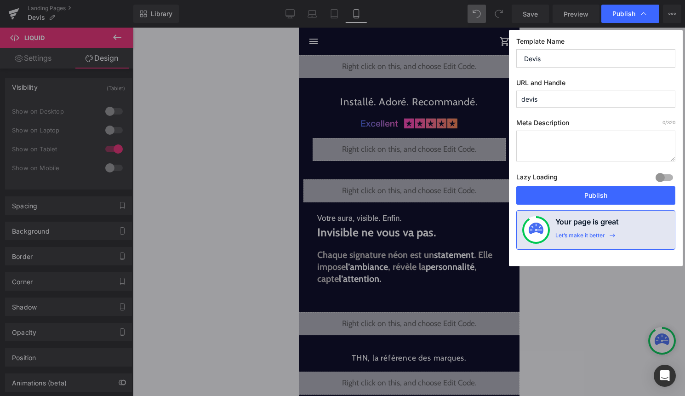
click at [594, 186] on div "Lazy Loading Build Upgrade plan to unlock" at bounding box center [595, 178] width 159 height 15
click at [592, 194] on button "Publish" at bounding box center [595, 195] width 159 height 18
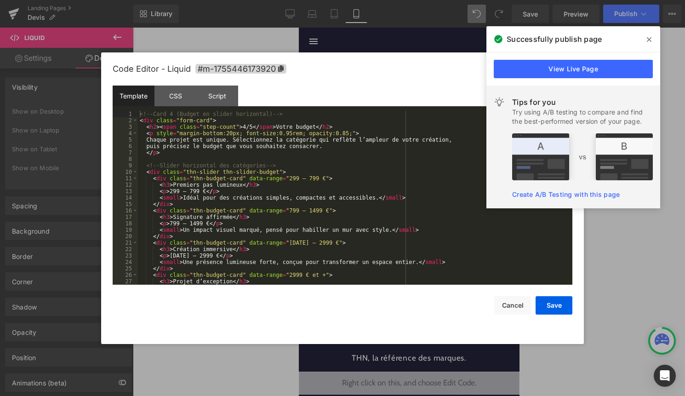
click at [416, 186] on div "Liquid" at bounding box center [408, 190] width 211 height 23
click at [399, 208] on div "<!-- Card 4 (Budget en slider horizontal) --> < div class = "form-card" > < h2 …" at bounding box center [353, 204] width 431 height 187
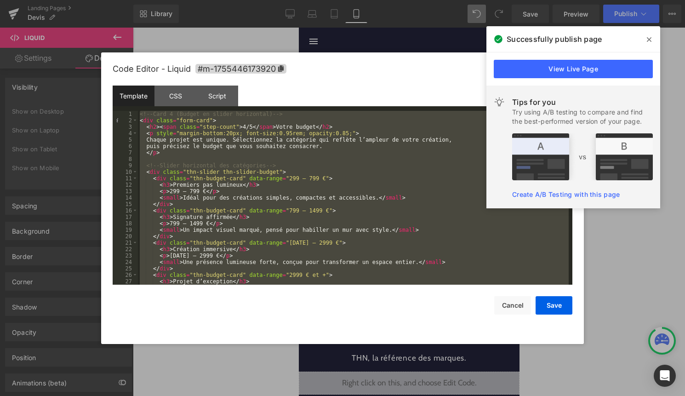
scroll to position [1679, 0]
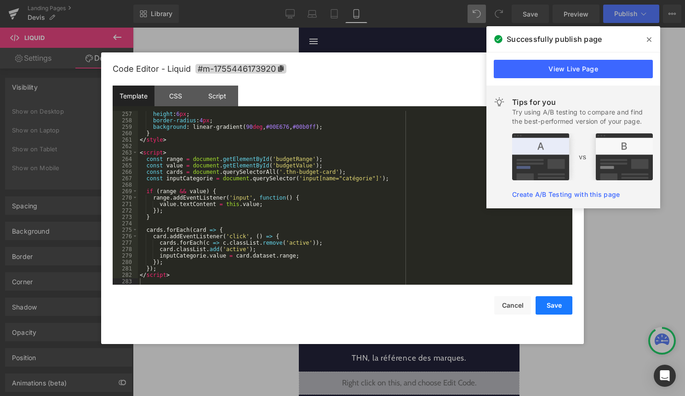
click at [565, 299] on button "Save" at bounding box center [553, 305] width 37 height 18
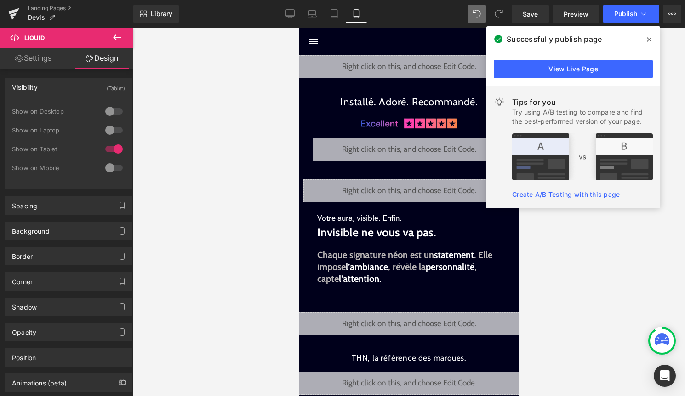
click at [650, 44] on span at bounding box center [649, 39] width 15 height 15
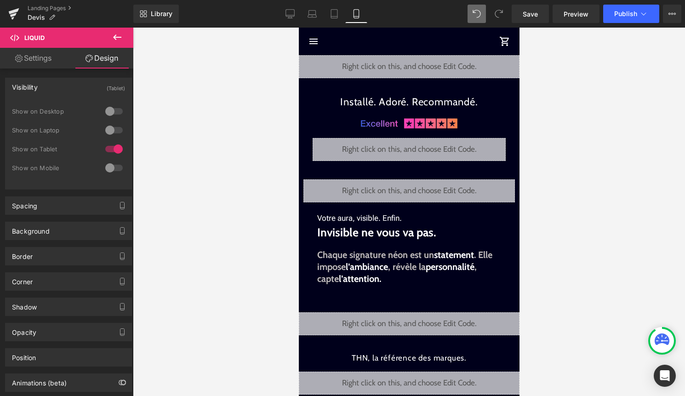
click at [642, 23] on div "Library Mobile Desktop Laptop Tablet Mobile Save Preview Publish Scheduled View…" at bounding box center [408, 14] width 551 height 28
click at [642, 18] on button "Publish" at bounding box center [631, 14] width 56 height 18
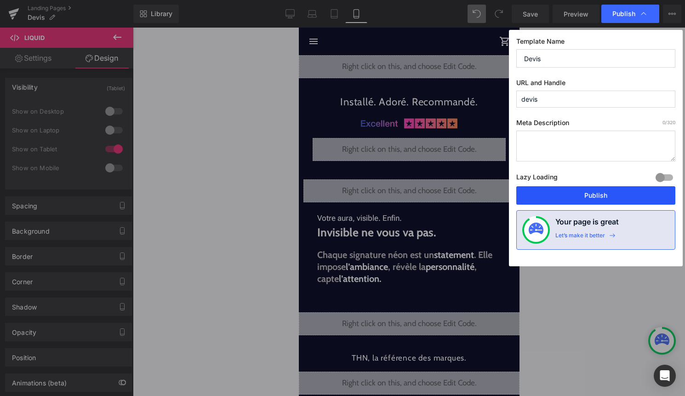
click at [612, 190] on button "Publish" at bounding box center [595, 195] width 159 height 18
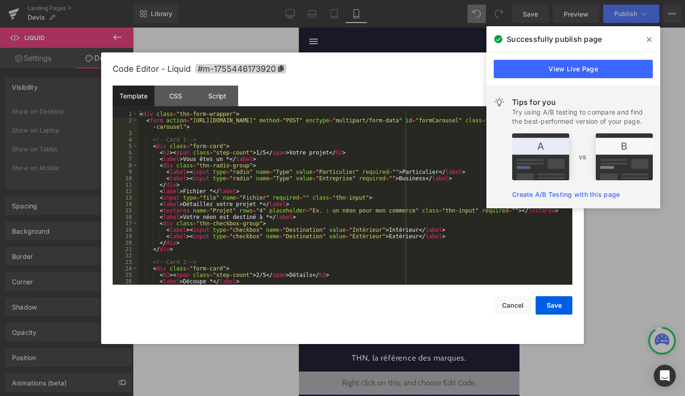
click at [421, 188] on div "Liquid" at bounding box center [408, 190] width 211 height 23
click at [359, 222] on div "< div class = "thn-form-wrapper" > < form action = "[URL][DOMAIN_NAME]" method …" at bounding box center [353, 204] width 431 height 187
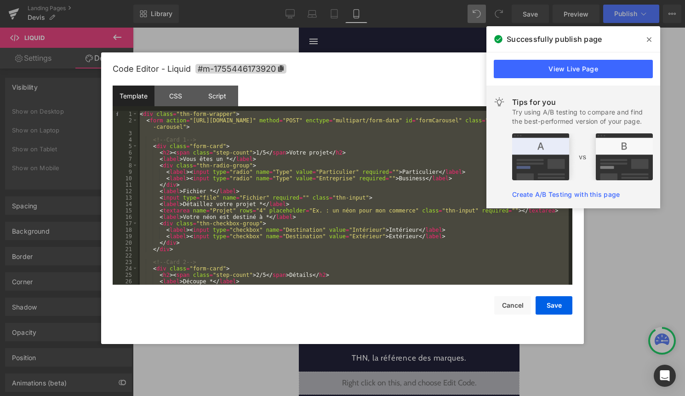
scroll to position [167, 0]
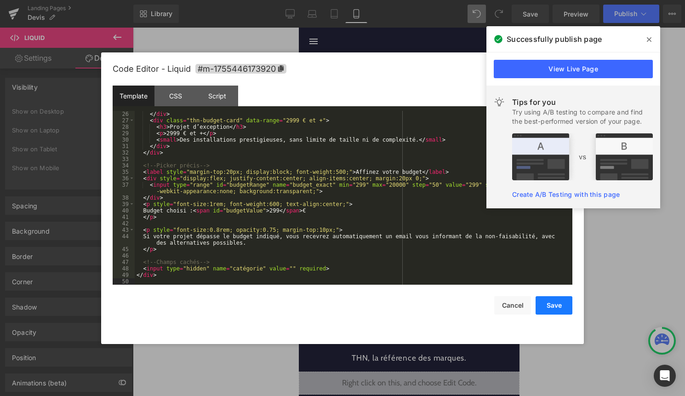
click at [567, 312] on button "Save" at bounding box center [553, 305] width 37 height 18
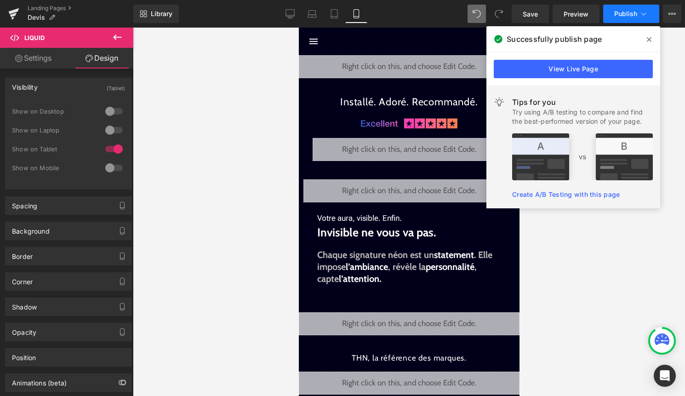
click at [640, 15] on icon at bounding box center [643, 13] width 9 height 9
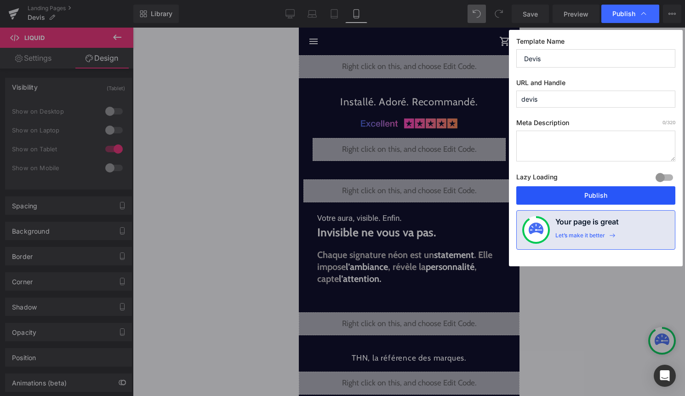
click at [613, 191] on button "Publish" at bounding box center [595, 195] width 159 height 18
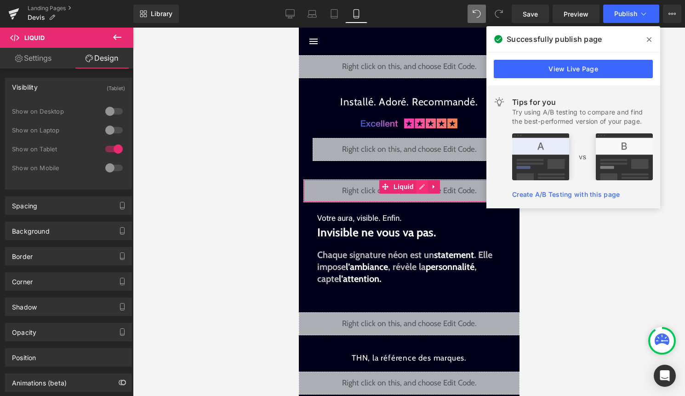
click at [422, 189] on div "Liquid" at bounding box center [408, 190] width 211 height 23
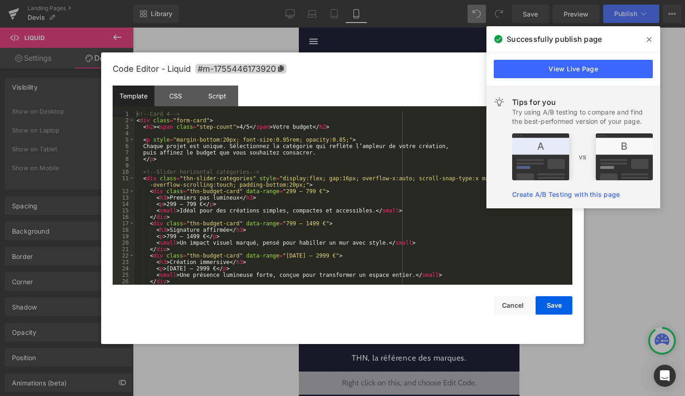
click at [407, 216] on div "<!-- Card 4 --> < div class = "form-card" > < h2 > < span class = "step-count" …" at bounding box center [352, 204] width 434 height 187
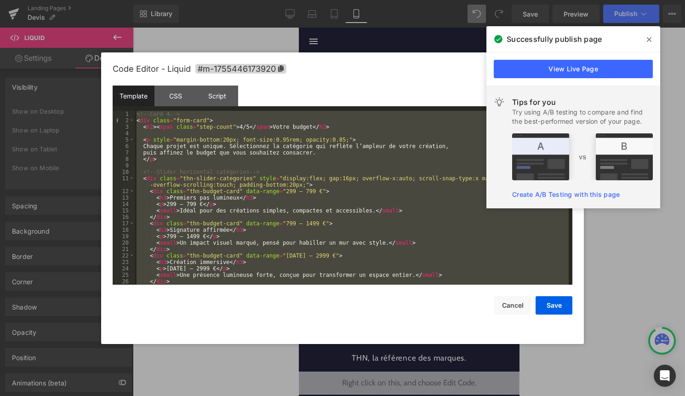
scroll to position [5289, 0]
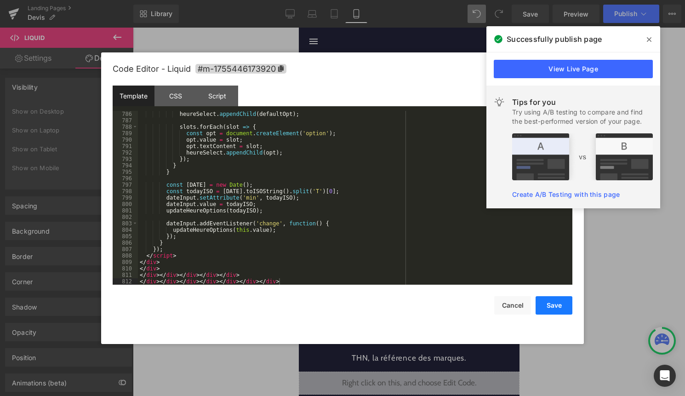
click at [557, 305] on button "Save" at bounding box center [553, 305] width 37 height 18
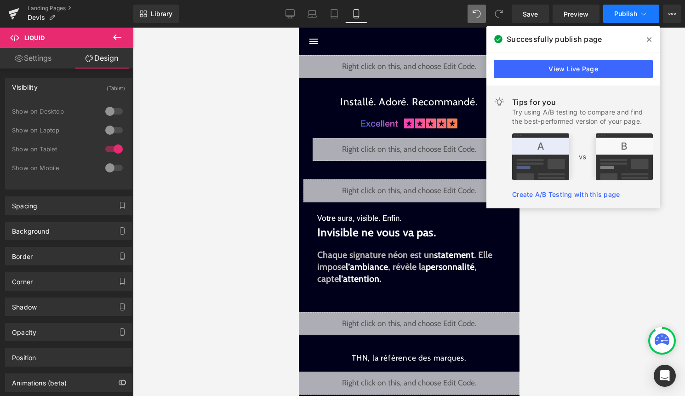
click at [623, 20] on button "Publish" at bounding box center [631, 14] width 56 height 18
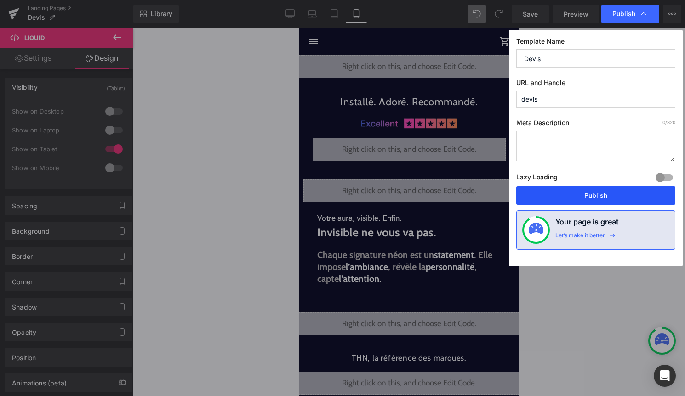
click at [604, 196] on button "Publish" at bounding box center [595, 195] width 159 height 18
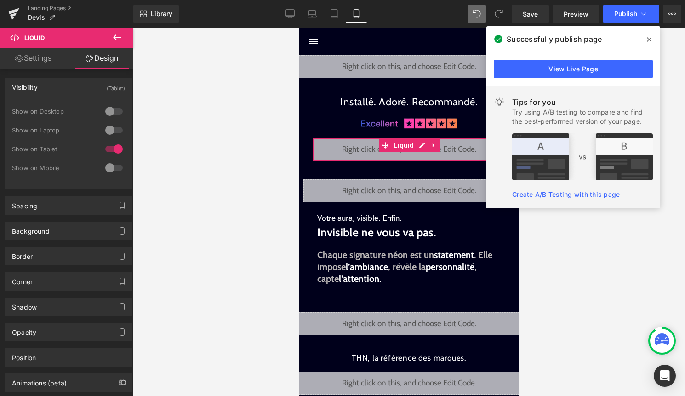
click at [421, 146] on div "Liquid" at bounding box center [408, 149] width 193 height 23
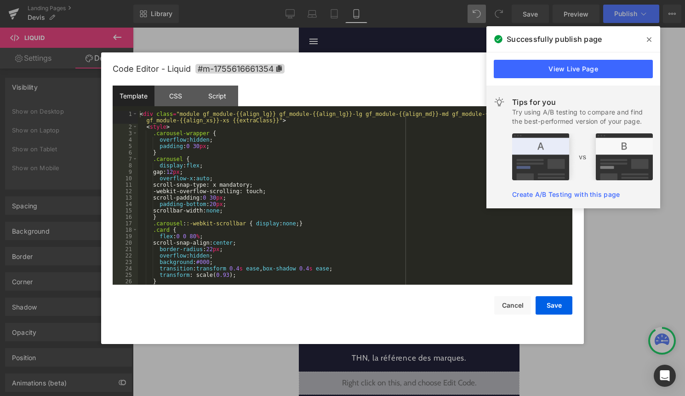
click at [333, 227] on div "< div class = "module gf_module-{{align_lg}} gf_module-{{align_lg}}-lg gf_modul…" at bounding box center [353, 207] width 431 height 193
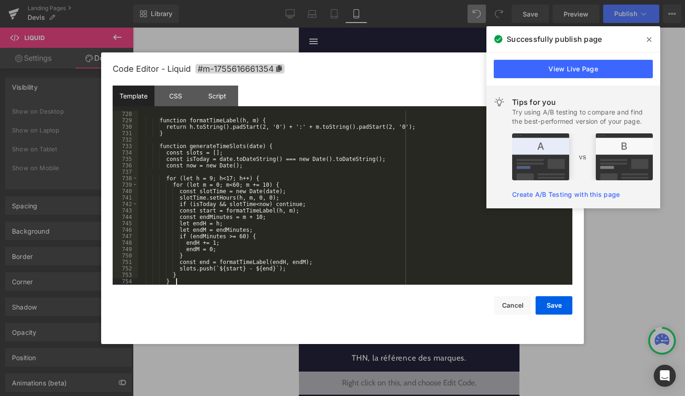
scroll to position [4903, 0]
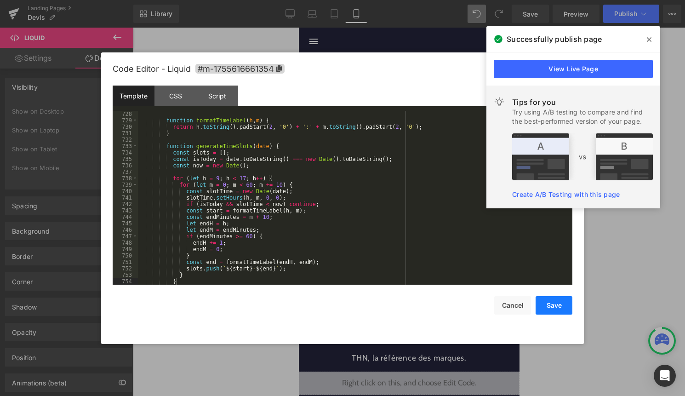
click at [568, 304] on button "Save" at bounding box center [553, 305] width 37 height 18
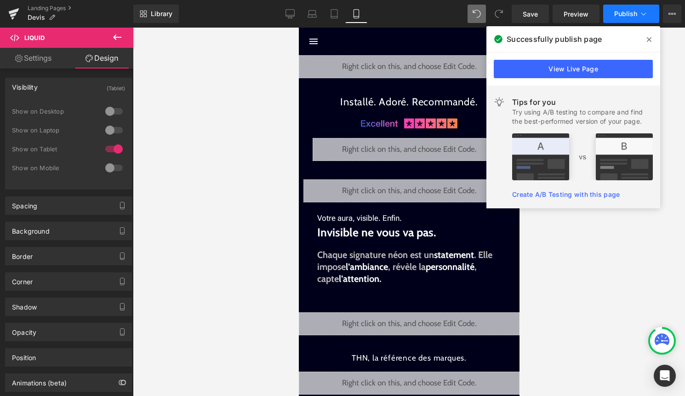
click at [642, 10] on icon at bounding box center [643, 13] width 9 height 9
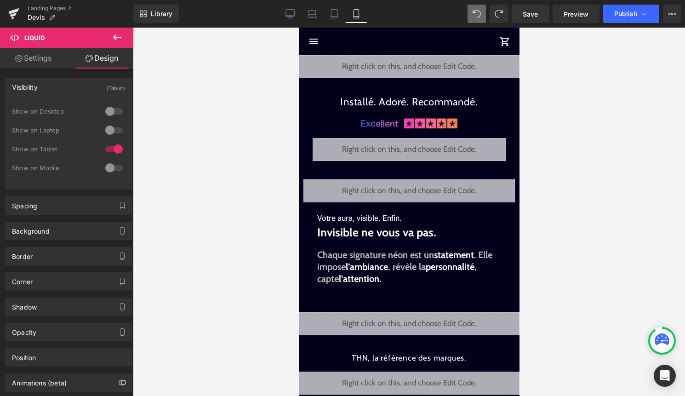
click at [424, 144] on link at bounding box center [419, 145] width 10 height 11
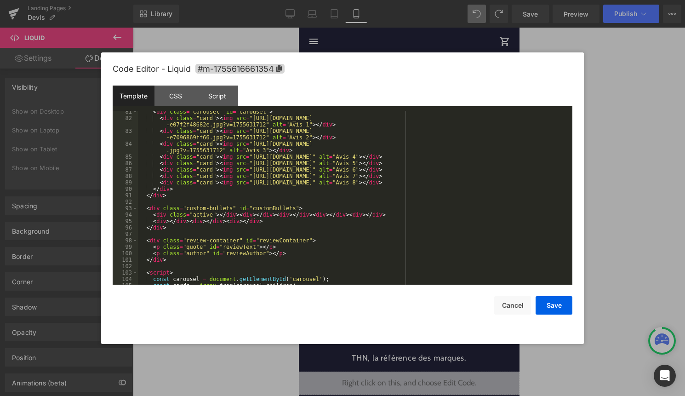
scroll to position [529, 0]
click at [511, 303] on button "Cancel" at bounding box center [512, 305] width 37 height 18
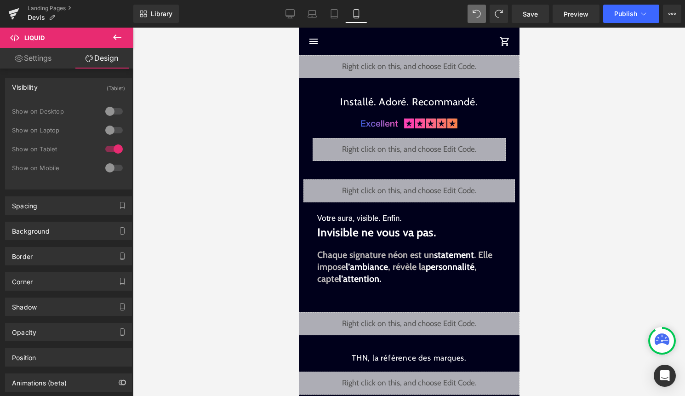
click at [417, 183] on div "Liquid" at bounding box center [408, 190] width 211 height 23
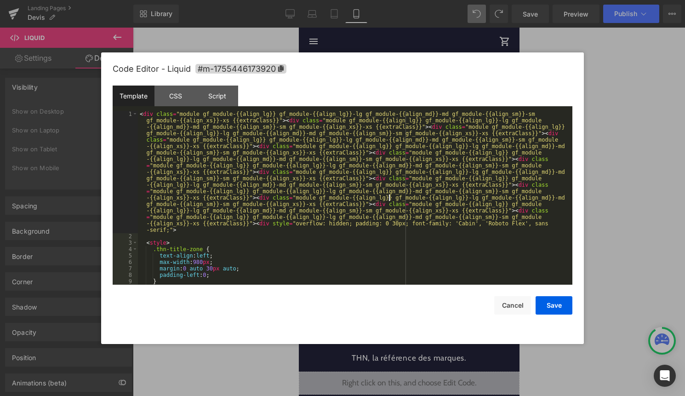
click at [388, 200] on div "< div class = "module gf_module-{{align_lg}} gf_module-{{align_lg}}-lg gf_modul…" at bounding box center [353, 262] width 431 height 302
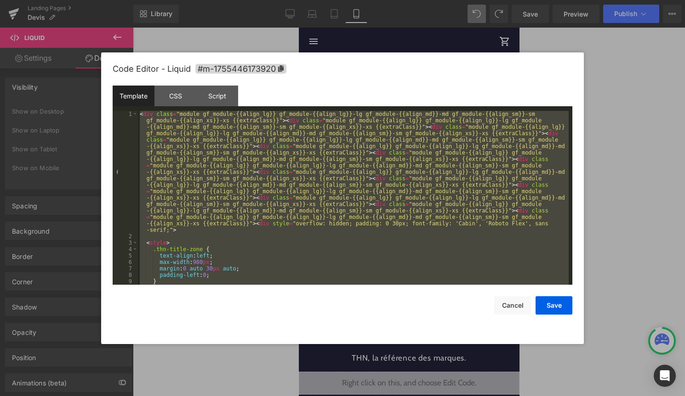
scroll to position [4903, 0]
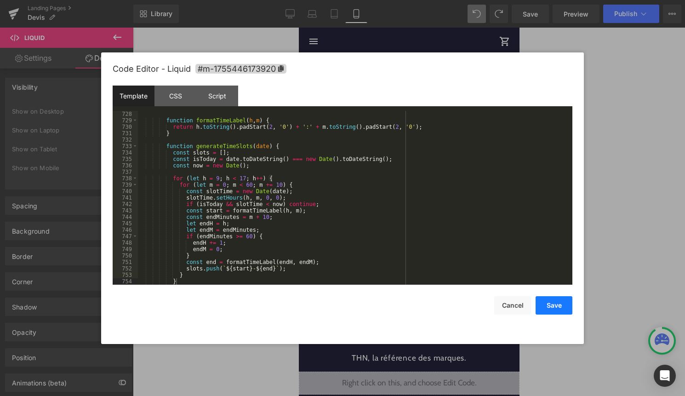
click at [556, 309] on button "Save" at bounding box center [553, 305] width 37 height 18
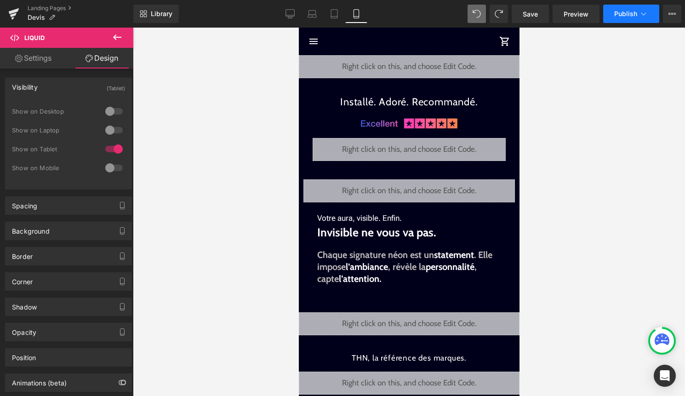
click at [622, 15] on span "Publish" at bounding box center [625, 13] width 23 height 7
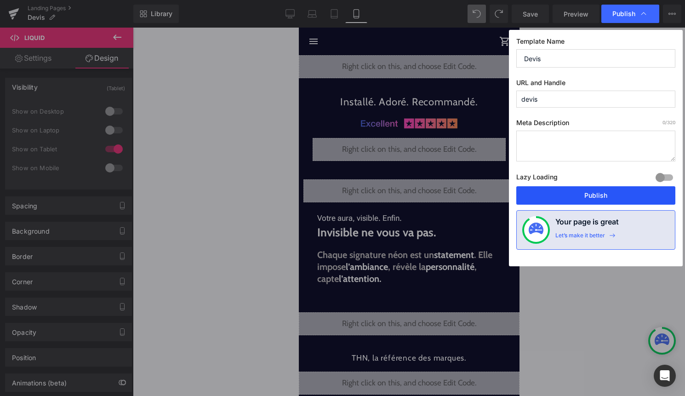
click at [603, 193] on button "Publish" at bounding box center [595, 195] width 159 height 18
